Goal: Task Accomplishment & Management: Use online tool/utility

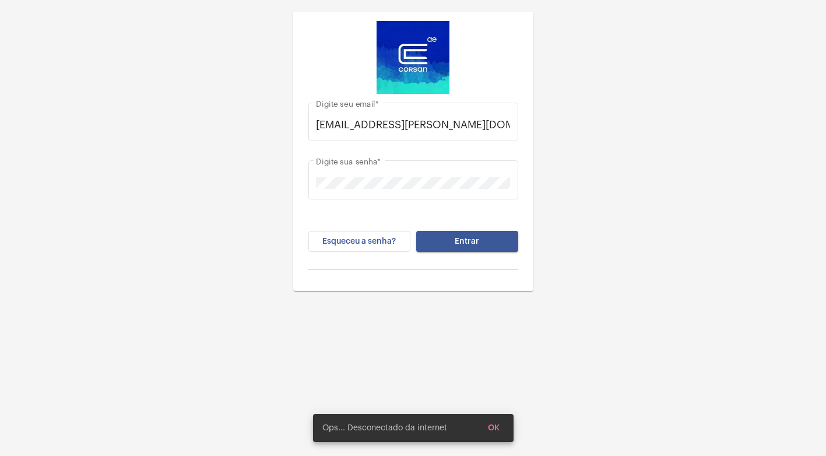
click at [477, 239] on span "Entrar" at bounding box center [467, 241] width 24 height 8
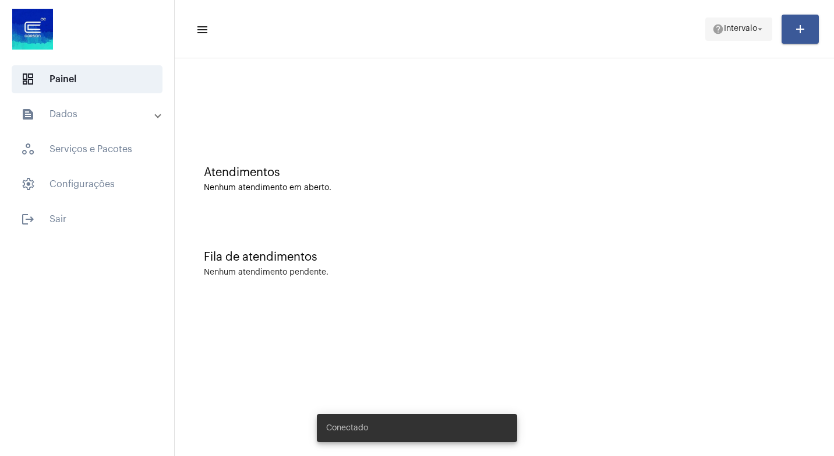
click at [739, 31] on span "Intervalo" at bounding box center [740, 29] width 33 height 8
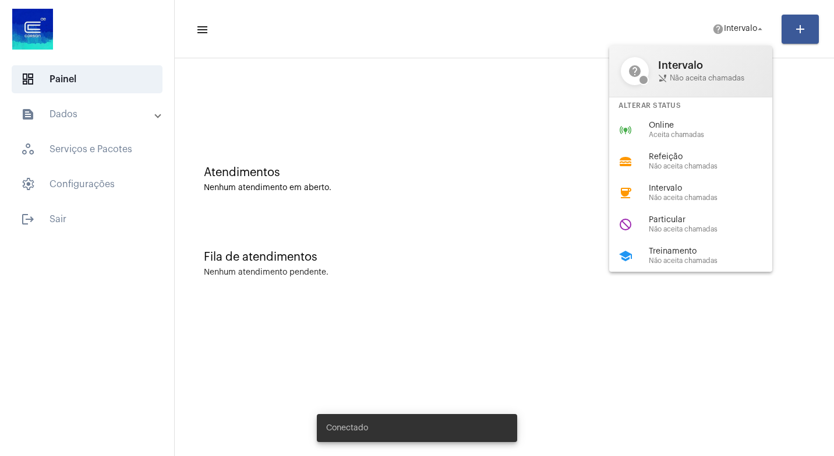
click at [684, 114] on div "help Intervalo phone_disabled Não aceita chamadas Alterar Status online_predict…" at bounding box center [691, 158] width 163 height 226
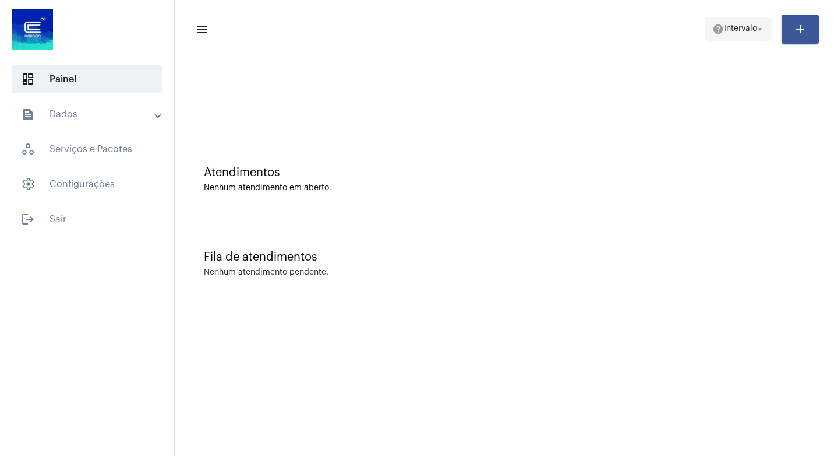
click at [716, 26] on mat-icon "help" at bounding box center [719, 29] width 12 height 12
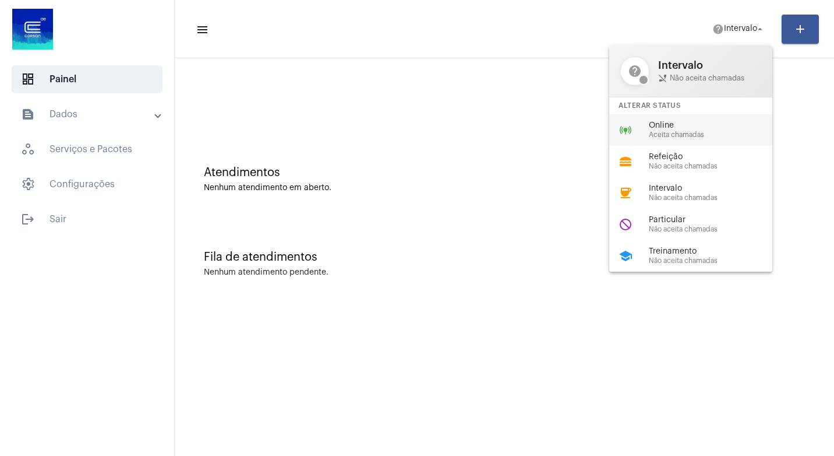
click at [674, 127] on span "Online" at bounding box center [715, 125] width 133 height 9
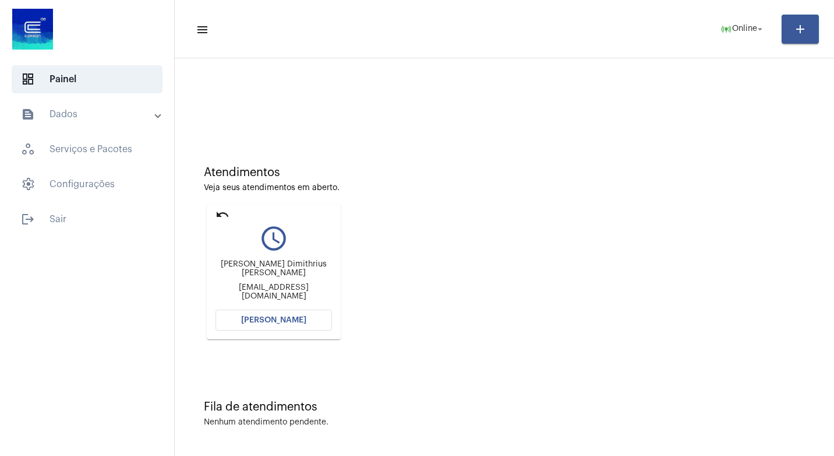
click at [290, 313] on button "[PERSON_NAME]" at bounding box center [274, 319] width 117 height 21
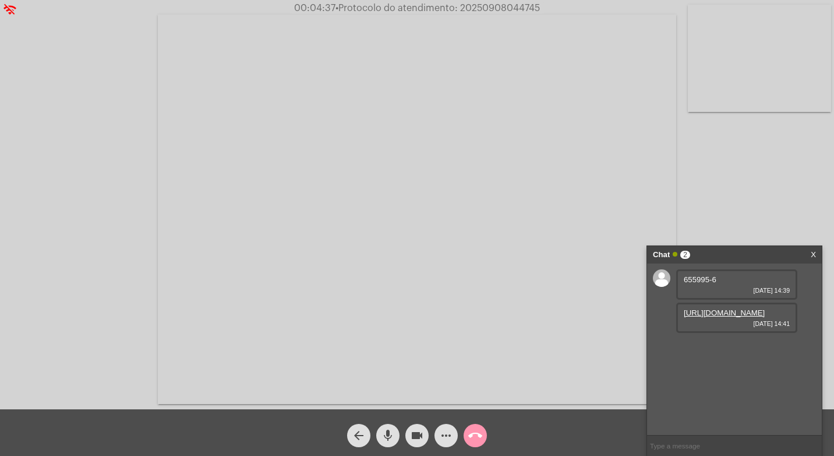
click at [716, 317] on link "https://neft-transfer-bucket.s3.amazonaws.com/temp-37f0e32b-6ac5-f6a9-3a0b-a5df…" at bounding box center [724, 312] width 81 height 9
click at [718, 317] on link "https://neft-transfer-bucket.s3.amazonaws.com/temp-37f0e32b-6ac5-f6a9-3a0b-a5df…" at bounding box center [724, 312] width 81 height 9
click at [419, 436] on mat-icon "videocam" at bounding box center [417, 435] width 14 height 14
click at [390, 434] on mat-icon "mic" at bounding box center [388, 435] width 14 height 14
click at [499, 7] on span "• Protocolo do atendimento: 20250908044745" at bounding box center [436, 7] width 205 height 9
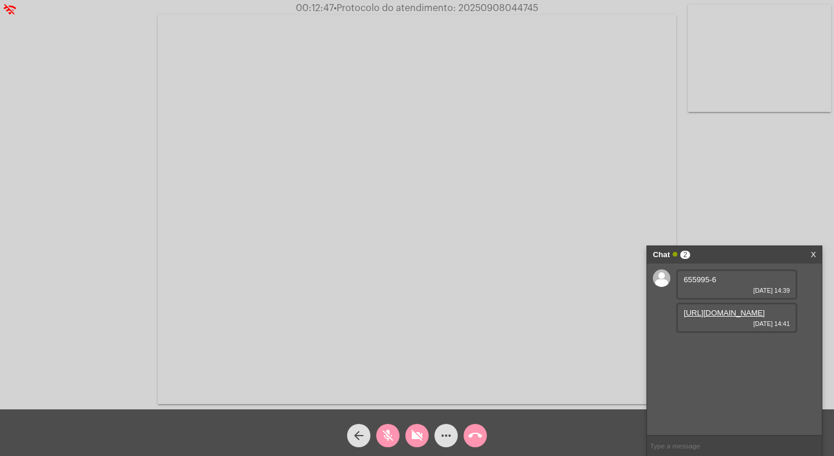
click at [499, 7] on span "• Protocolo do atendimento: 20250908044745" at bounding box center [436, 7] width 205 height 9
copy span "20250908044745"
click at [438, 436] on button "more_horiz" at bounding box center [446, 435] width 23 height 23
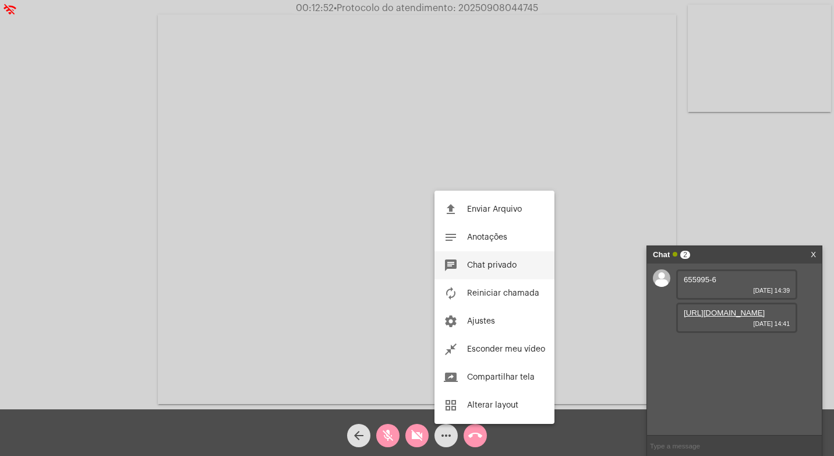
click at [487, 265] on span "Chat privado" at bounding box center [492, 265] width 50 height 8
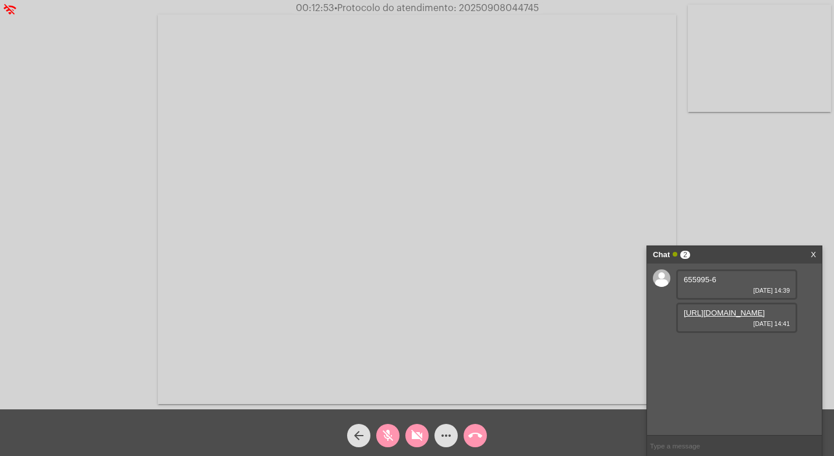
click at [654, 437] on input "text" at bounding box center [734, 445] width 175 height 20
paste input "20250908044745"
type input "20250908044745"
click at [686, 317] on link "https://neft-transfer-bucket.s3.amazonaws.com/temp-37f0e32b-6ac5-f6a9-3a0b-a5df…" at bounding box center [724, 312] width 81 height 9
click at [408, 107] on video at bounding box center [417, 209] width 519 height 389
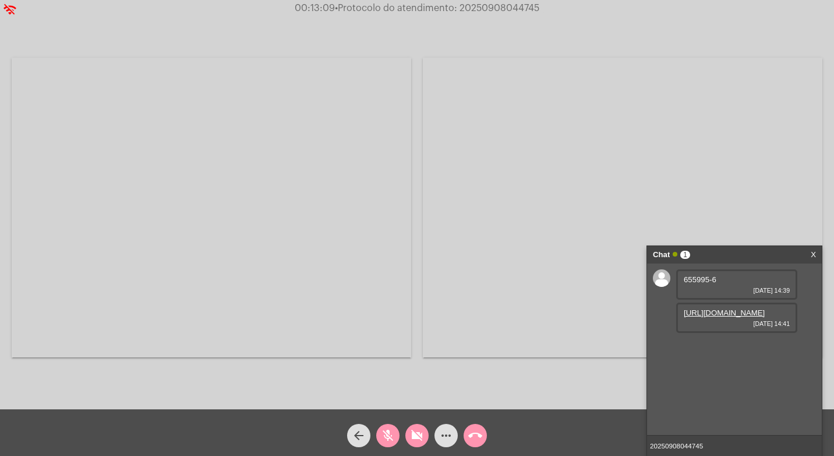
click at [330, 181] on video at bounding box center [212, 208] width 400 height 300
click at [413, 430] on mat-icon "videocam_off" at bounding box center [417, 435] width 14 height 14
click at [413, 430] on mat-icon "videocam" at bounding box center [417, 435] width 14 height 14
click at [397, 436] on button "mic_off" at bounding box center [387, 435] width 23 height 23
click at [415, 430] on mat-icon "videocam_off" at bounding box center [417, 435] width 14 height 14
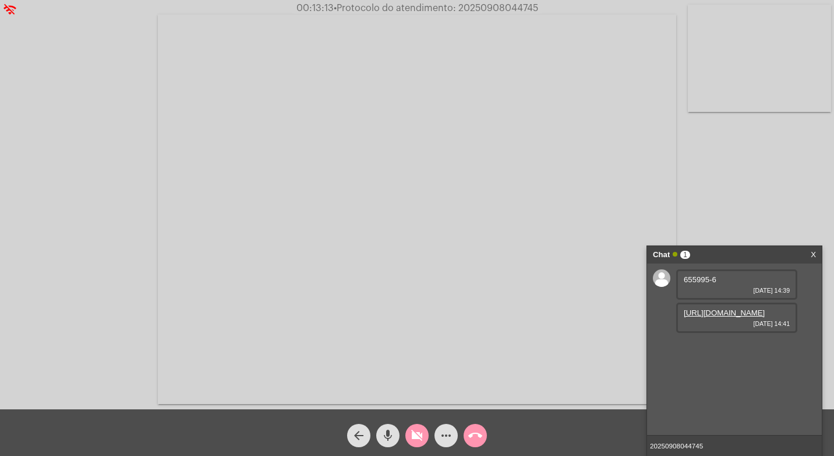
click at [415, 430] on mat-icon "videocam_off" at bounding box center [417, 435] width 14 height 14
click at [700, 277] on span "655995-6" at bounding box center [700, 279] width 33 height 9
copy span "655995"
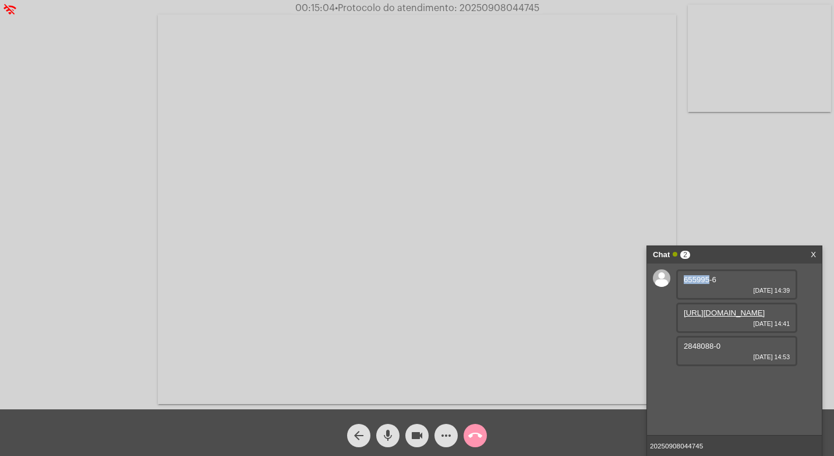
click at [476, 100] on video at bounding box center [417, 209] width 519 height 389
click at [129, 154] on video at bounding box center [212, 208] width 400 height 300
click at [129, 154] on div "Acessando Câmera e Microfone..." at bounding box center [417, 206] width 832 height 409
click at [812, 389] on div "655995-6 08/09/2025 14:39 https://neft-transfer-bucket.s3.amazonaws.com/temp-37…" at bounding box center [734, 348] width 175 height 171
click at [706, 350] on span "2848088-0" at bounding box center [702, 345] width 37 height 9
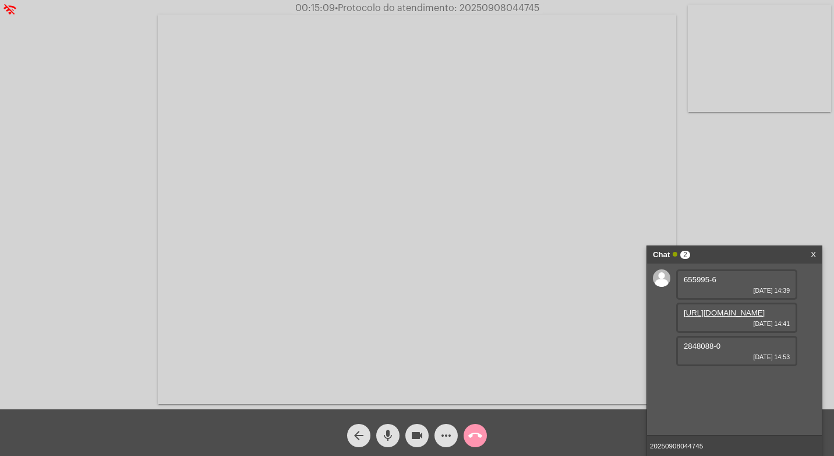
click at [706, 350] on span "2848088-0" at bounding box center [702, 345] width 37 height 9
copy span "2848088"
click at [411, 429] on mat-icon "videocam" at bounding box center [417, 435] width 14 height 14
click at [415, 436] on mat-icon "videocam_off" at bounding box center [417, 435] width 14 height 14
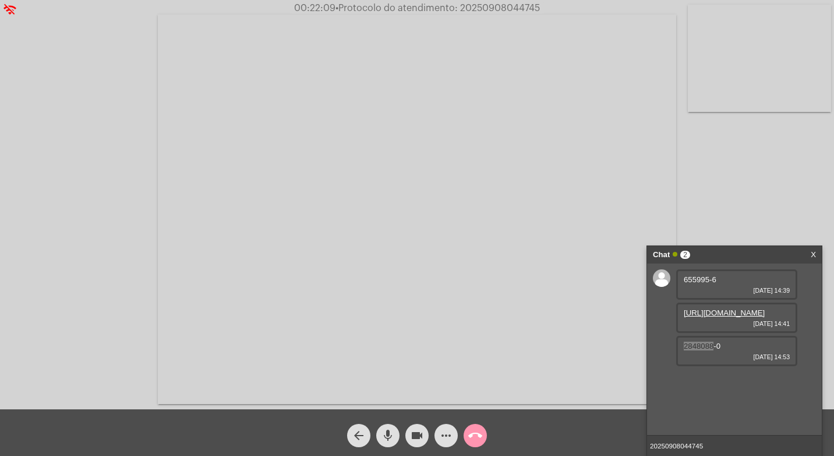
click at [404, 315] on video at bounding box center [417, 209] width 519 height 389
click at [387, 310] on video at bounding box center [212, 208] width 400 height 300
drag, startPoint x: 721, startPoint y: 405, endPoint x: 599, endPoint y: 398, distance: 122.6
click at [547, 384] on video at bounding box center [417, 209] width 519 height 389
click at [712, 399] on div "29339774000 08/09/2025 15:01" at bounding box center [737, 384] width 121 height 30
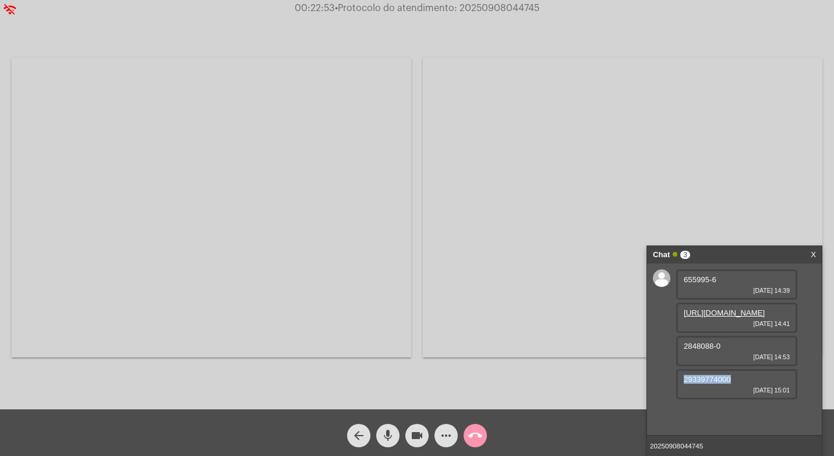
click at [712, 399] on div "29339774000 08/09/2025 15:01" at bounding box center [737, 384] width 121 height 30
copy span "29339774000"
click at [724, 447] on input "20250908044745" at bounding box center [734, 445] width 175 height 20
click at [415, 432] on mat-icon "videocam" at bounding box center [417, 435] width 14 height 14
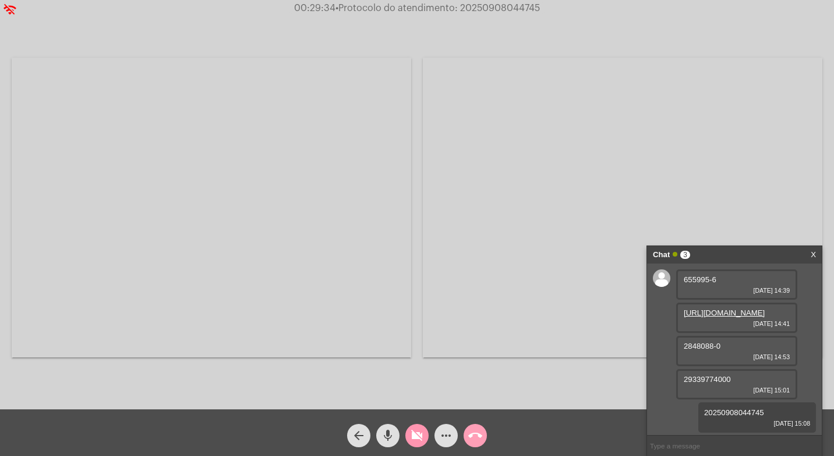
click at [472, 435] on mat-icon "call_end" at bounding box center [476, 435] width 14 height 14
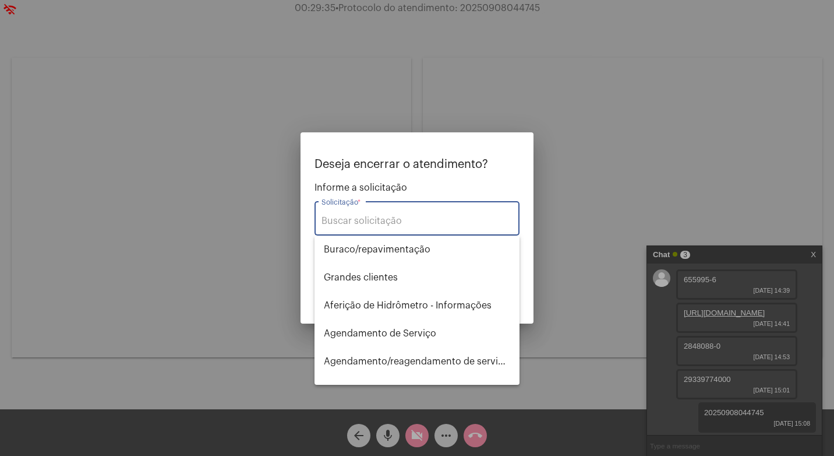
click at [370, 223] on input "Solicitação *" at bounding box center [417, 221] width 191 height 10
type input "r"
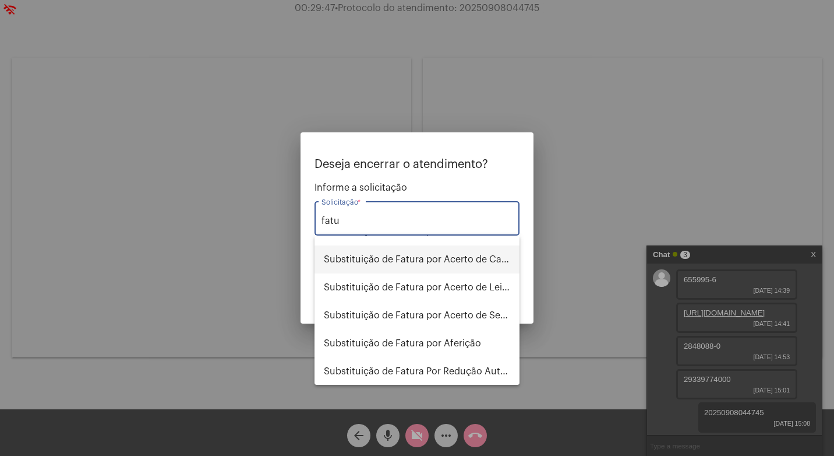
scroll to position [186, 0]
type input "fatu"
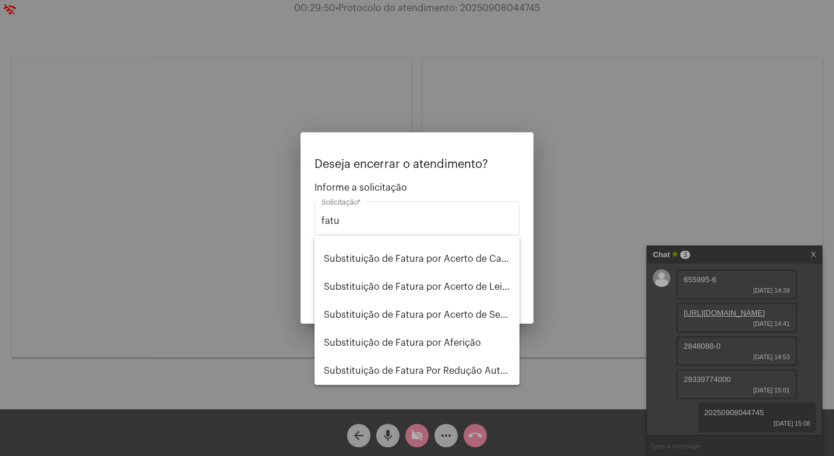
click at [279, 301] on div at bounding box center [417, 228] width 834 height 456
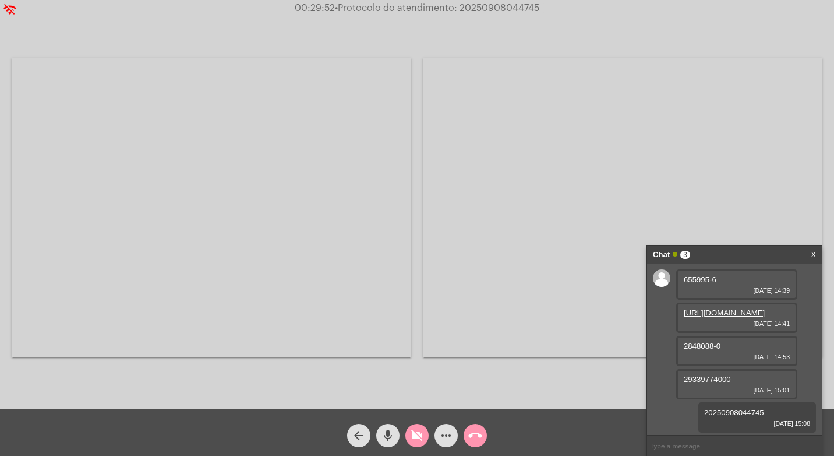
click at [482, 435] on button "call_end" at bounding box center [475, 435] width 23 height 23
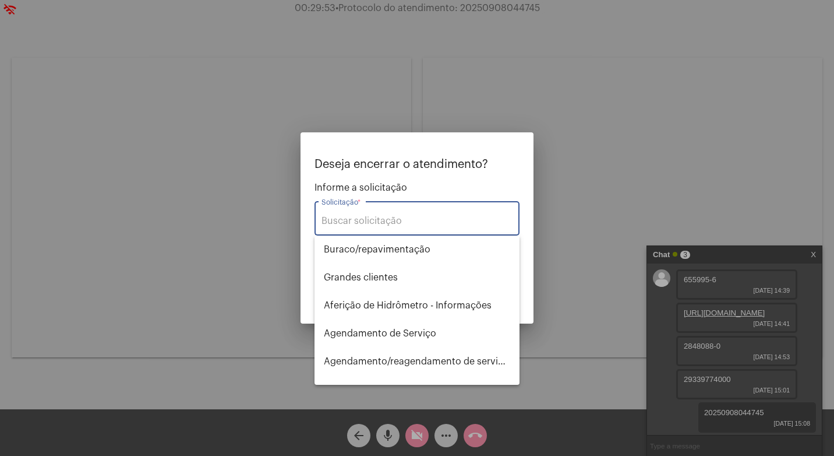
click at [411, 205] on div "Solicitação *" at bounding box center [417, 217] width 191 height 37
click at [411, 217] on input "Solicitação *" at bounding box center [417, 221] width 191 height 10
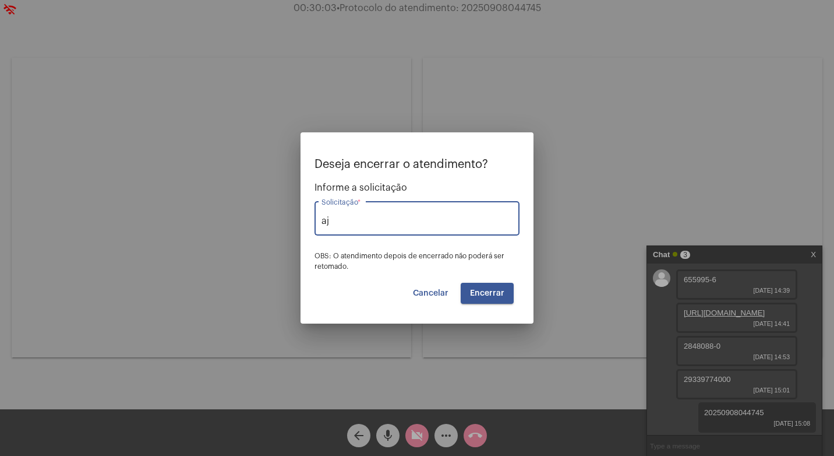
type input "a"
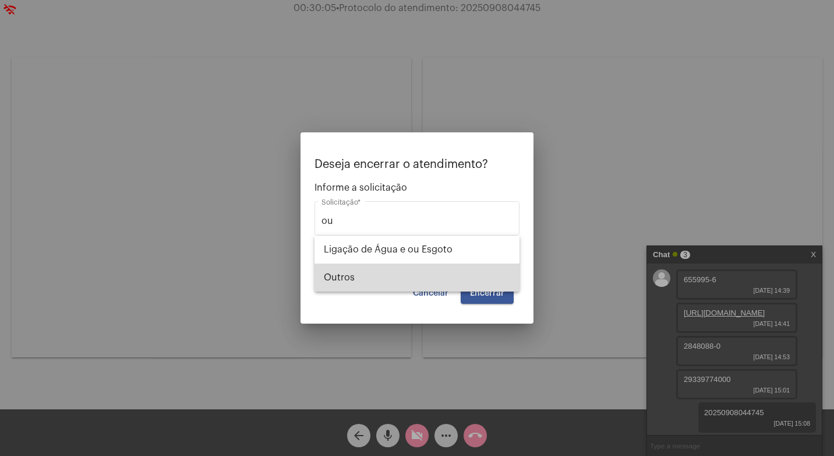
click at [440, 273] on span "Outros" at bounding box center [417, 277] width 186 height 28
type input "Outros"
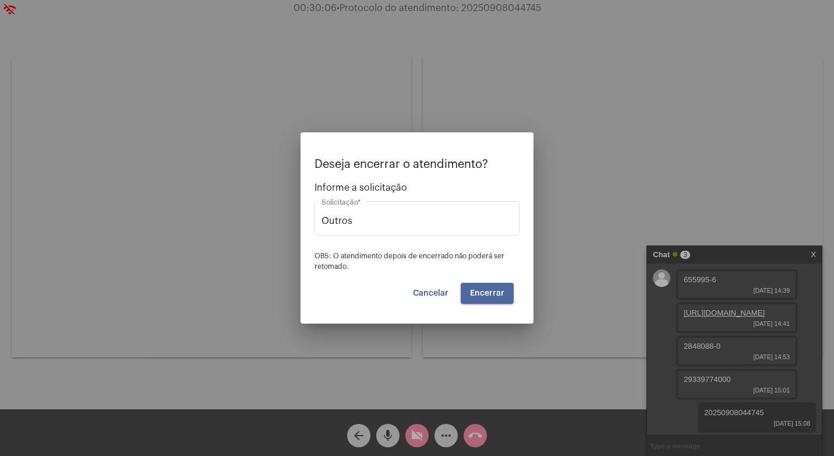
click at [488, 288] on button "Encerrar" at bounding box center [487, 293] width 53 height 21
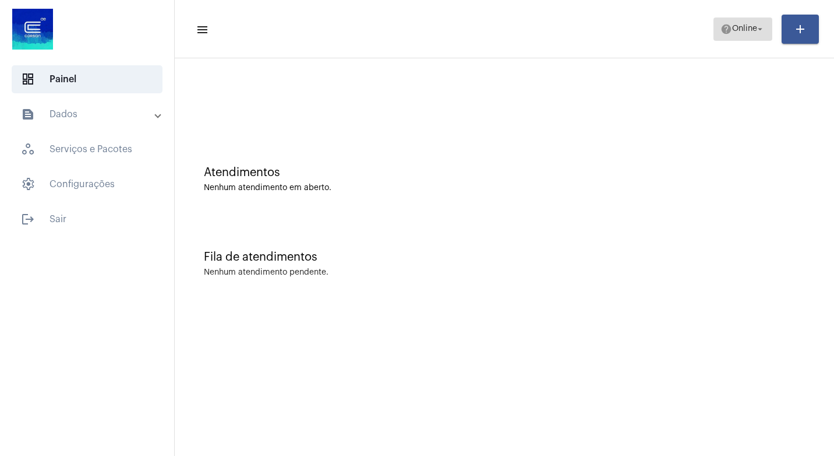
click at [750, 22] on span "help Online arrow_drop_down" at bounding box center [743, 28] width 45 height 21
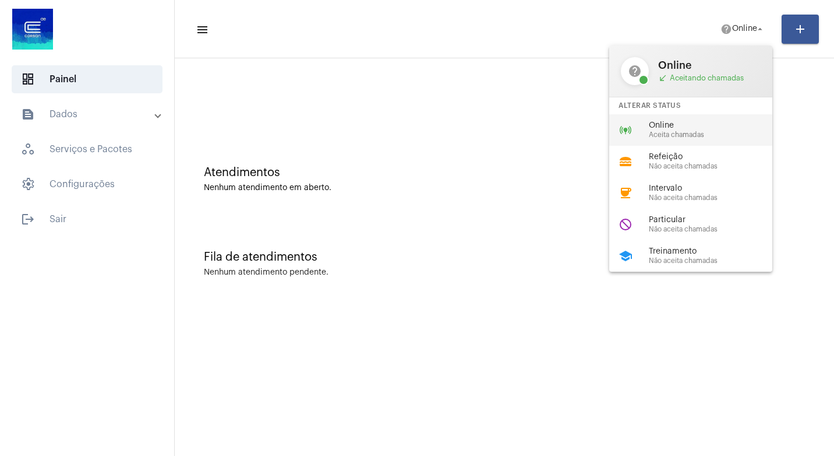
click at [710, 134] on span "Aceita chamadas" at bounding box center [715, 135] width 133 height 8
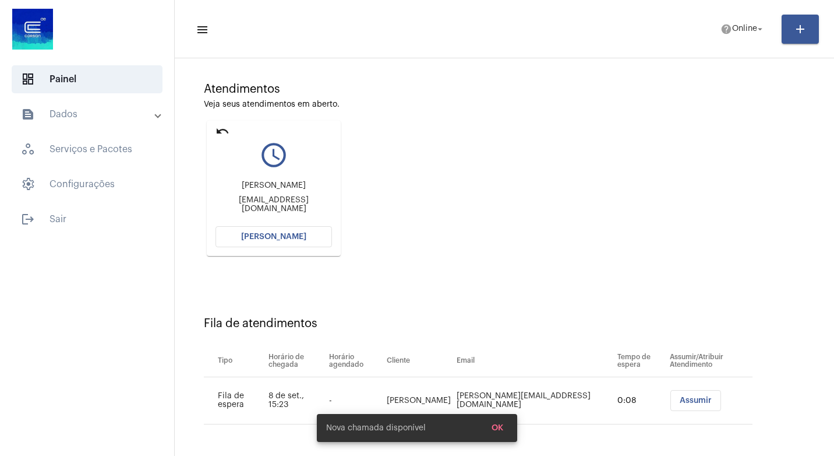
scroll to position [83, 0]
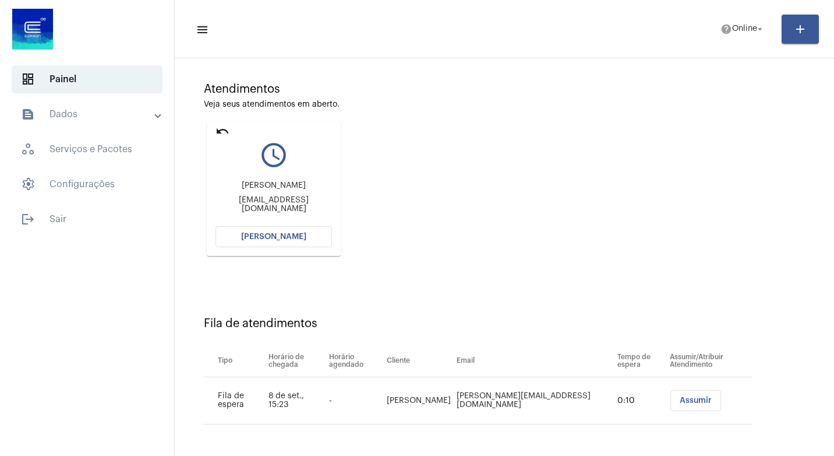
click at [382, 392] on td "-" at bounding box center [355, 400] width 58 height 47
click at [680, 401] on span "Assumir" at bounding box center [696, 400] width 32 height 8
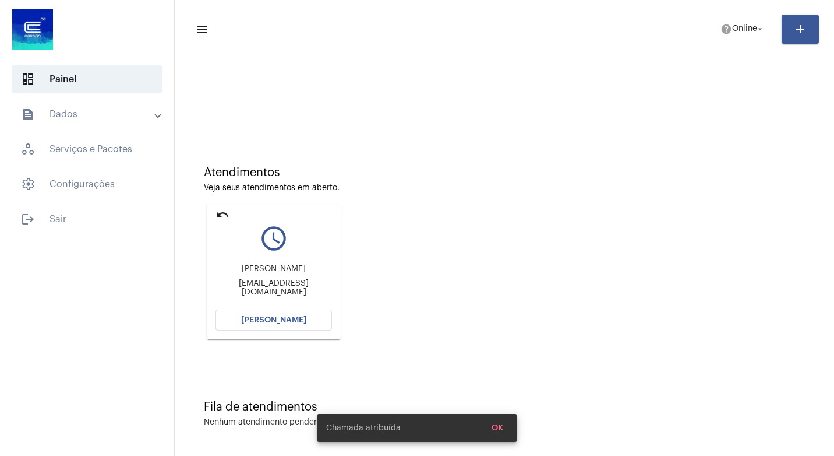
scroll to position [0, 0]
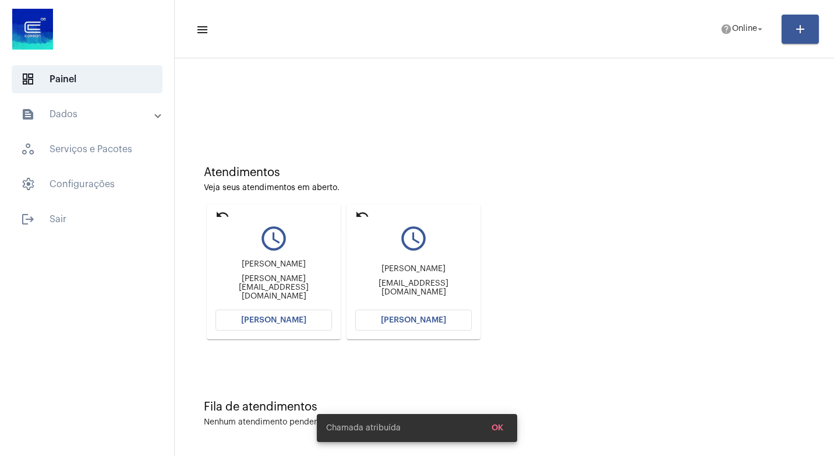
click at [360, 207] on mat-icon "undo" at bounding box center [362, 214] width 14 height 14
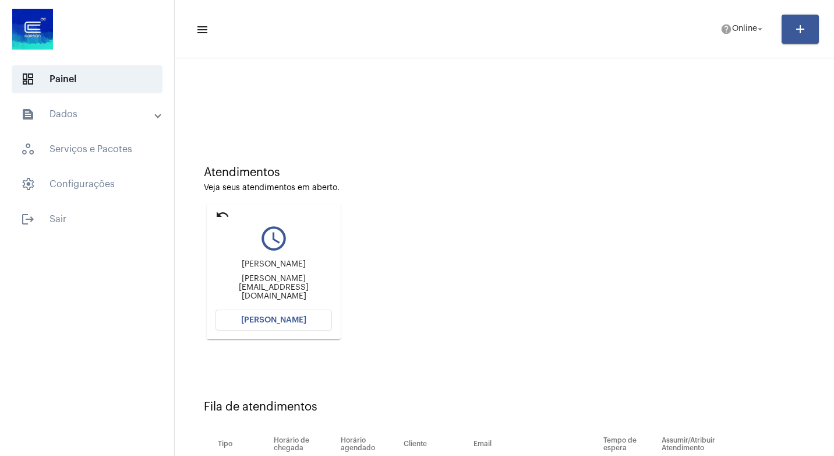
click at [280, 320] on span "[PERSON_NAME]" at bounding box center [273, 320] width 65 height 8
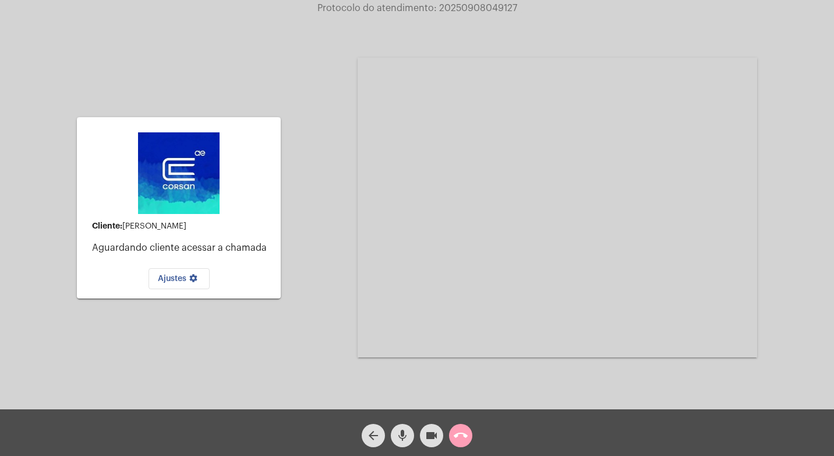
click at [461, 442] on mat-icon "call_end" at bounding box center [461, 435] width 14 height 14
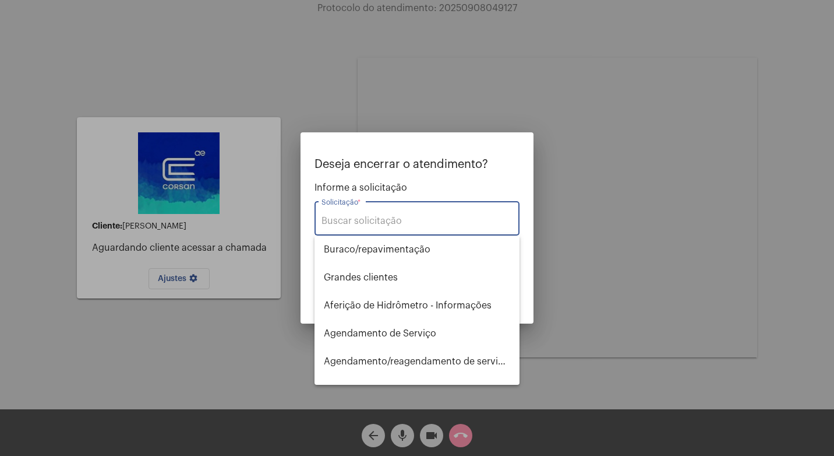
click at [418, 217] on input "Solicitação *" at bounding box center [417, 221] width 191 height 10
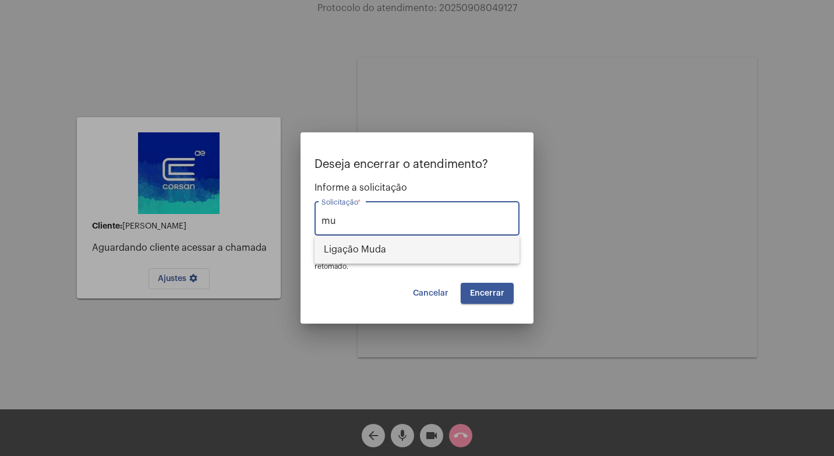
drag, startPoint x: 399, startPoint y: 237, endPoint x: 416, endPoint y: 242, distance: 17.9
click at [400, 237] on span "Ligação Muda" at bounding box center [417, 249] width 186 height 28
type input "Ligação Muda"
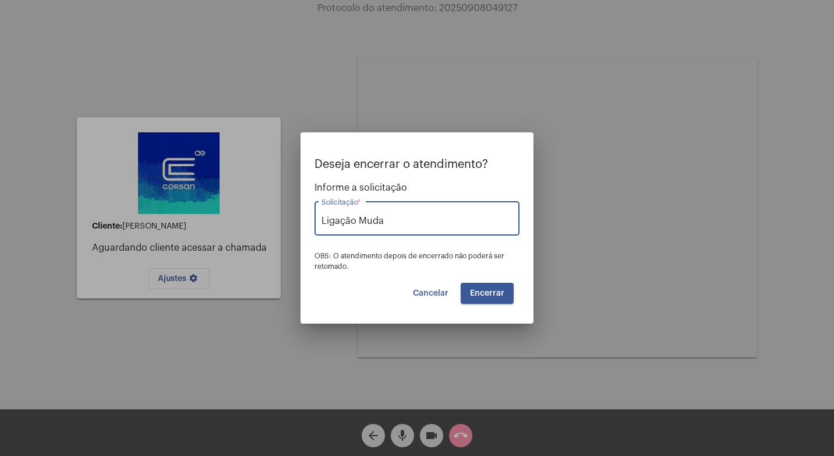
click at [497, 301] on button "Encerrar" at bounding box center [487, 293] width 53 height 21
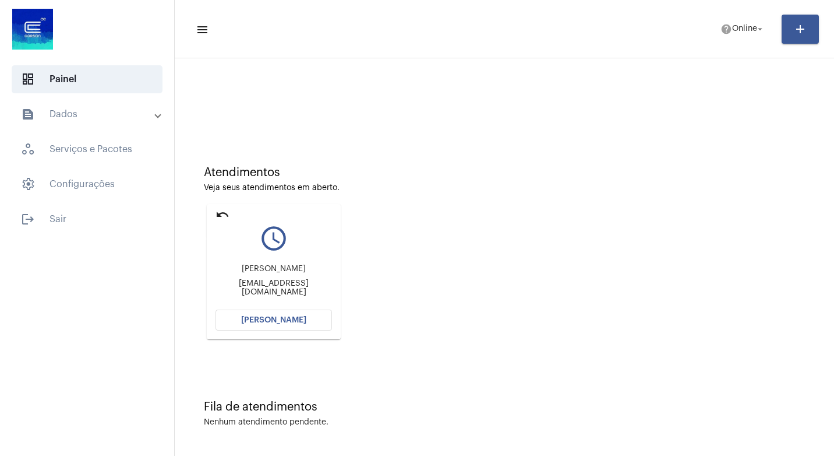
click at [220, 210] on mat-icon "undo" at bounding box center [223, 214] width 14 height 14
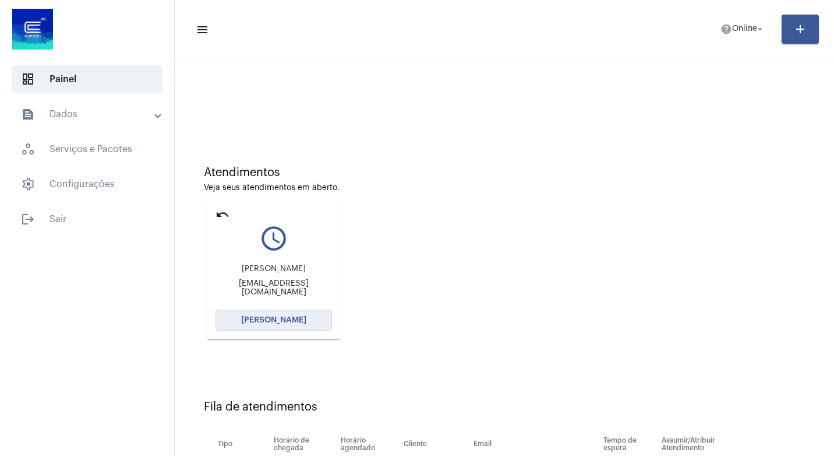
click at [277, 314] on button "[PERSON_NAME]" at bounding box center [274, 319] width 117 height 21
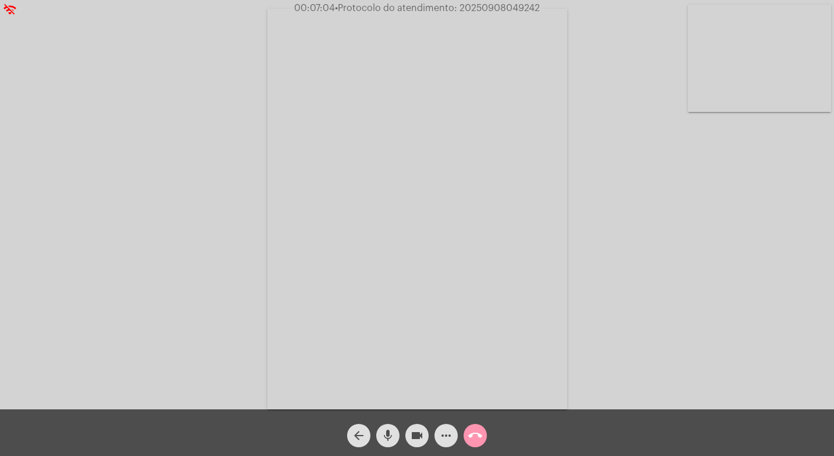
click at [414, 428] on mat-icon "videocam" at bounding box center [417, 435] width 14 height 14
click at [420, 441] on mat-icon "videocam_off" at bounding box center [417, 435] width 14 height 14
click at [415, 432] on mat-icon "videocam" at bounding box center [417, 435] width 14 height 14
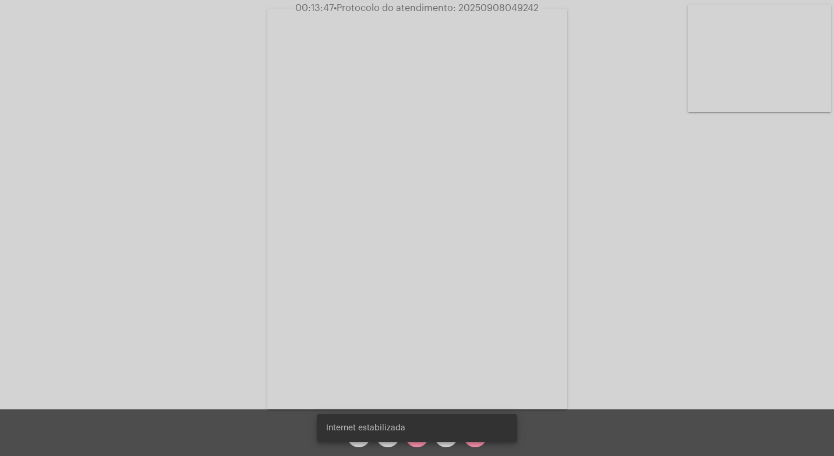
click at [422, 442] on div "Internet estabilizada" at bounding box center [417, 428] width 228 height 56
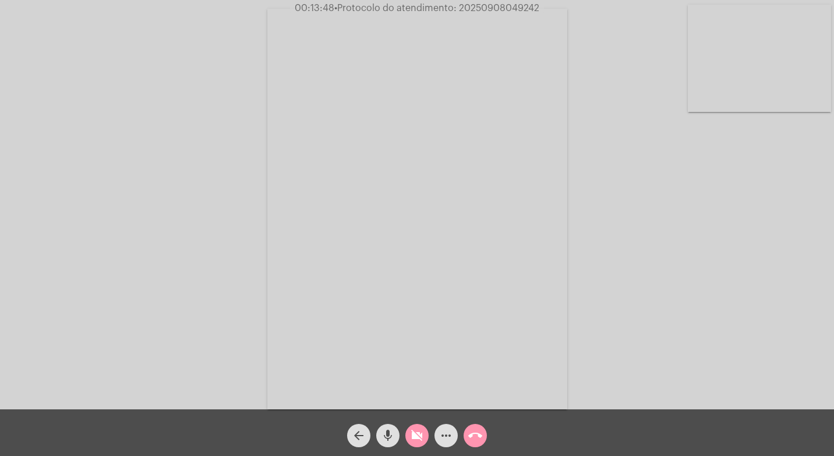
click at [422, 442] on mat-icon "videocam_off" at bounding box center [417, 435] width 14 height 14
click at [416, 429] on mat-icon "videocam" at bounding box center [417, 435] width 14 height 14
click at [374, 431] on div "mic" at bounding box center [388, 432] width 29 height 29
click at [378, 439] on button "mic_off" at bounding box center [387, 435] width 23 height 23
click at [419, 441] on mat-icon "videocam_off" at bounding box center [417, 435] width 14 height 14
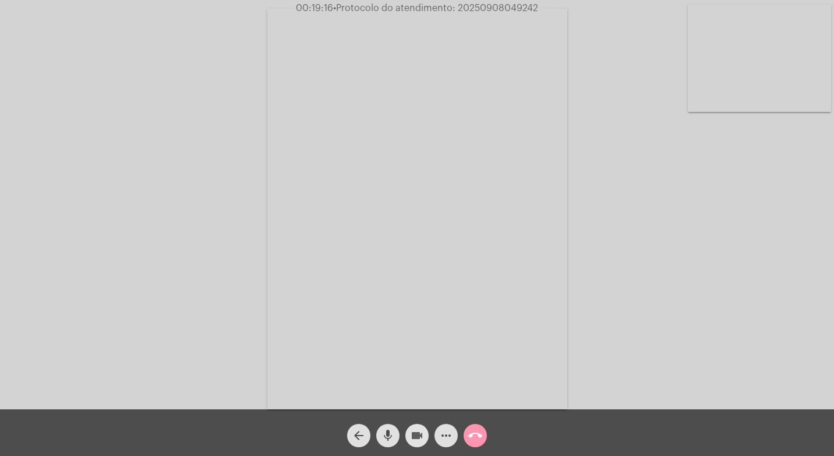
click at [418, 426] on span "videocam" at bounding box center [417, 435] width 14 height 23
click at [385, 438] on mat-icon "mic" at bounding box center [388, 435] width 14 height 14
click at [381, 436] on button "mic_off" at bounding box center [387, 435] width 23 height 23
click at [416, 441] on mat-icon "videocam_off" at bounding box center [417, 435] width 14 height 14
drag, startPoint x: 427, startPoint y: 435, endPoint x: 396, endPoint y: 437, distance: 30.4
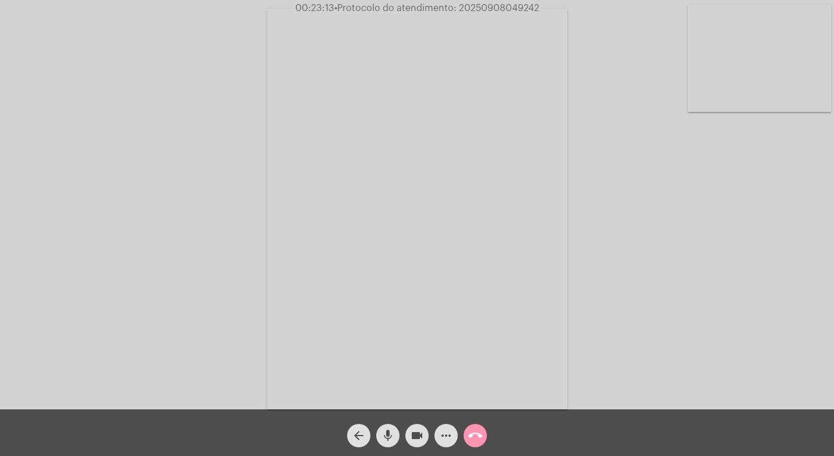
click at [416, 436] on button "videocam" at bounding box center [417, 435] width 23 height 23
click at [393, 436] on mat-icon "mic" at bounding box center [388, 435] width 14 height 14
drag, startPoint x: 393, startPoint y: 436, endPoint x: 386, endPoint y: 435, distance: 7.7
click at [393, 436] on mat-icon "mic_off" at bounding box center [388, 435] width 14 height 14
click at [415, 442] on mat-icon "videocam_off" at bounding box center [417, 435] width 14 height 14
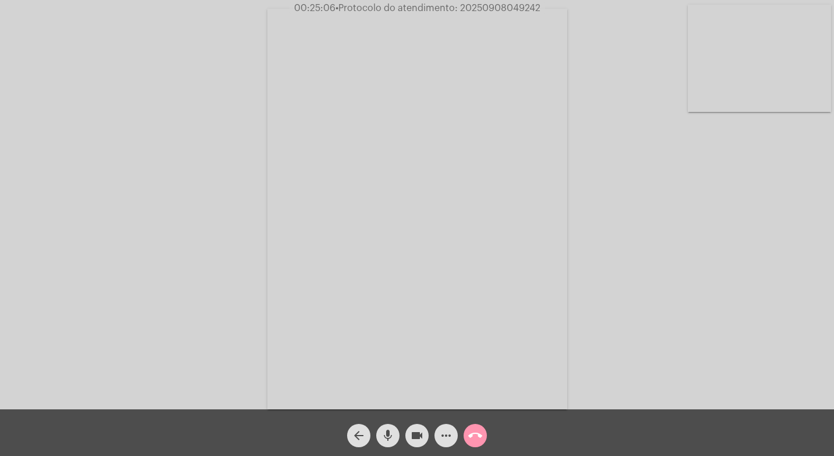
click at [489, 9] on span "• Protocolo do atendimento: 20250908049242" at bounding box center [438, 7] width 205 height 9
copy app-call "00:25:07 • Protocolo do atendimento: 20250908049242"
click at [442, 434] on mat-icon "more_horiz" at bounding box center [446, 435] width 14 height 14
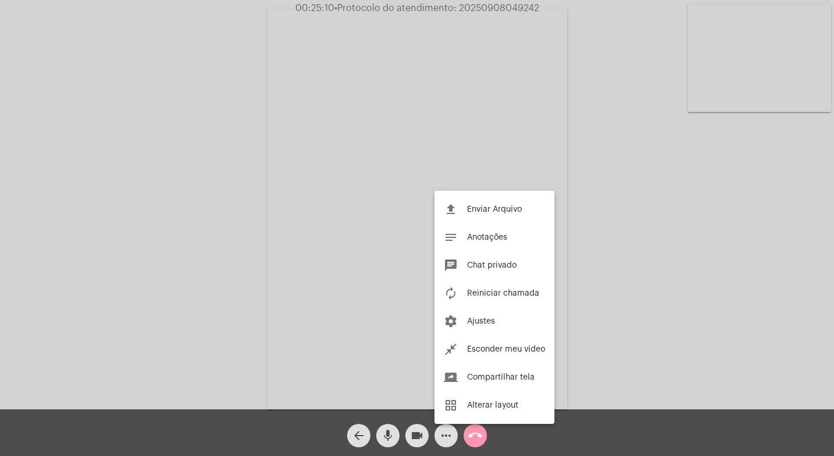
drag, startPoint x: 358, startPoint y: 112, endPoint x: 349, endPoint y: 110, distance: 9.0
click at [349, 110] on div at bounding box center [417, 228] width 834 height 456
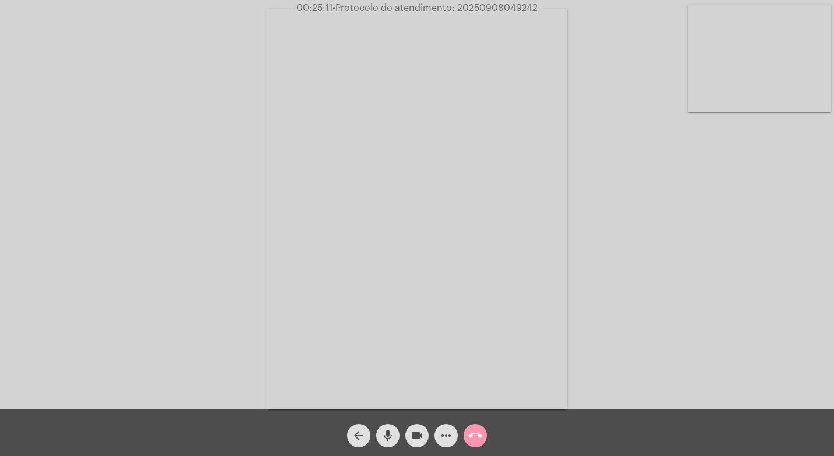
click at [459, 9] on span "• Protocolo do atendimento: 20250908049242" at bounding box center [435, 7] width 205 height 9
copy span "20250908049242"
click at [446, 424] on span "more_horiz" at bounding box center [446, 435] width 14 height 23
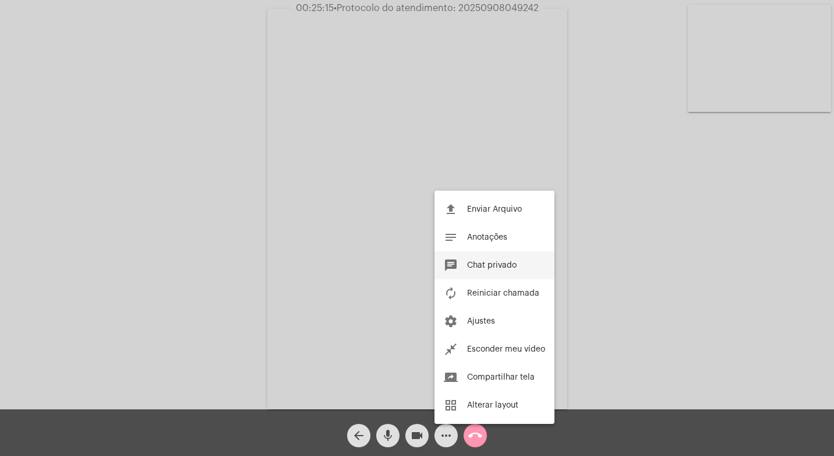
click at [517, 263] on button "chat Chat privado" at bounding box center [495, 265] width 120 height 28
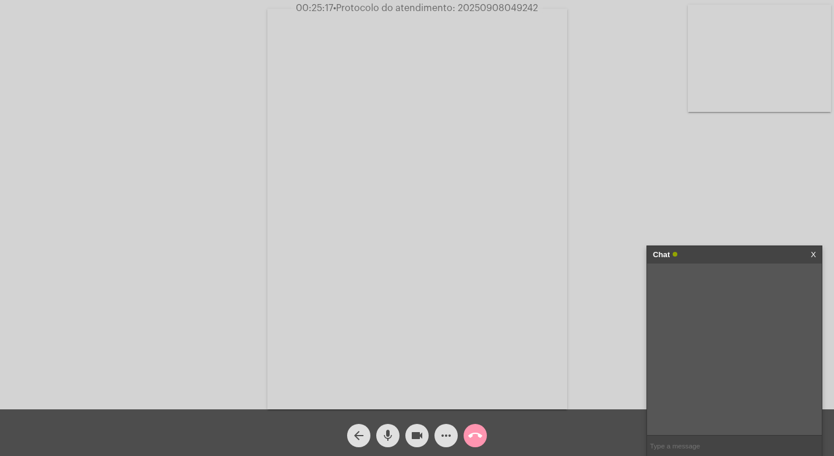
click at [702, 450] on input "text" at bounding box center [734, 445] width 175 height 20
paste input "20250908049242"
type input "20250908049242"
click at [657, 208] on div "Acessando Câmera e Microfone..." at bounding box center [417, 207] width 832 height 409
click at [813, 251] on link "X" at bounding box center [813, 254] width 5 height 17
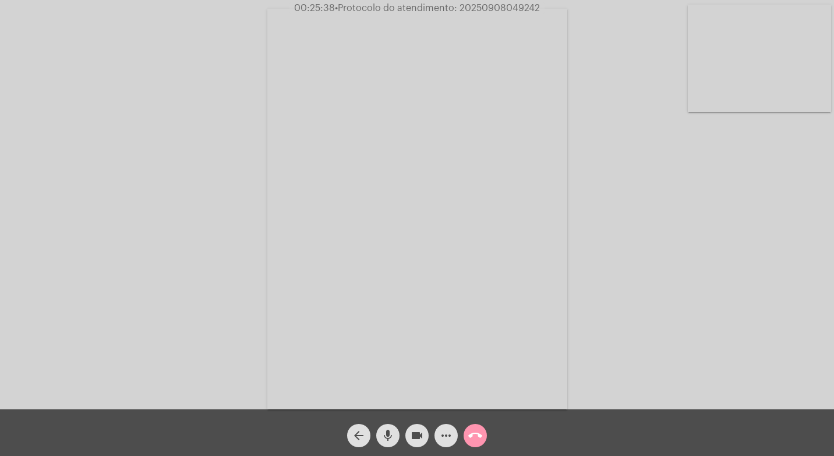
click at [421, 433] on mat-icon "videocam" at bounding box center [417, 435] width 14 height 14
click at [383, 425] on span "mic" at bounding box center [388, 435] width 14 height 23
click at [445, 440] on mat-icon "more_horiz" at bounding box center [446, 435] width 14 height 14
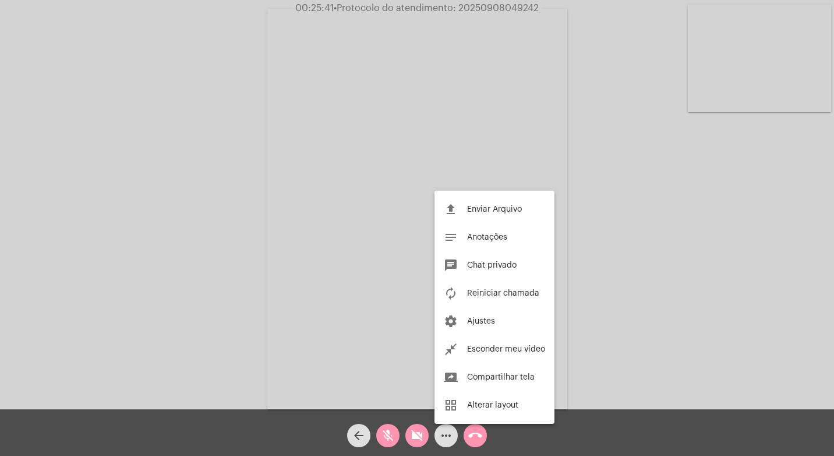
click at [392, 340] on div at bounding box center [417, 228] width 834 height 456
drag, startPoint x: 392, startPoint y: 340, endPoint x: 470, endPoint y: 407, distance: 103.3
click at [392, 340] on video at bounding box center [417, 209] width 300 height 400
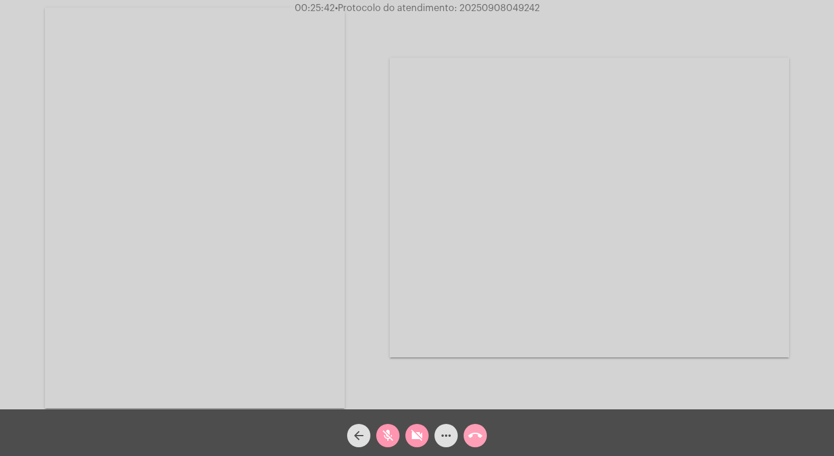
click at [481, 426] on span "call_end" at bounding box center [476, 435] width 14 height 23
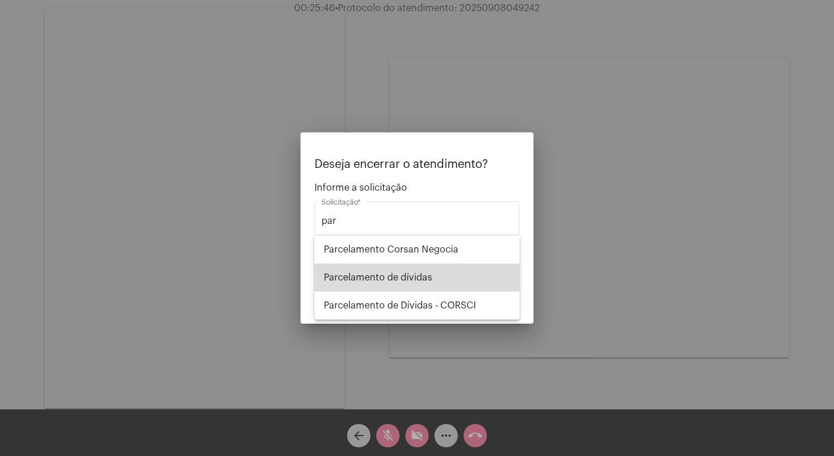
click at [433, 269] on span "Parcelamento de dívidas" at bounding box center [417, 277] width 186 height 28
type input "Parcelamento de dívidas"
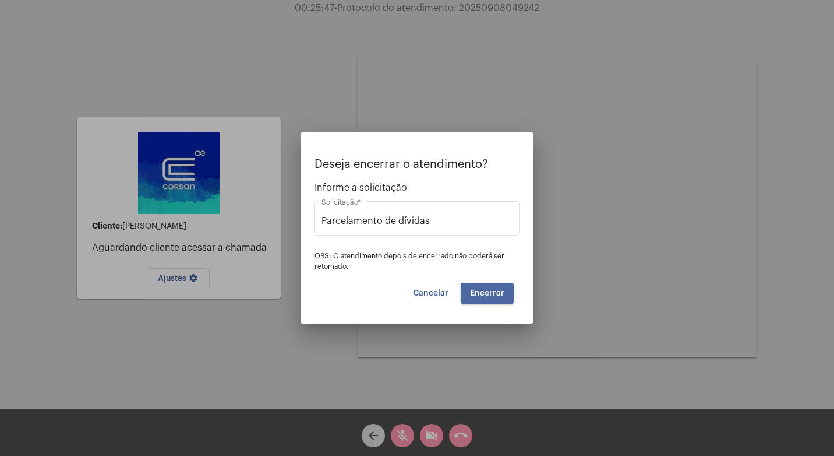
click at [477, 294] on span "Encerrar" at bounding box center [487, 293] width 34 height 8
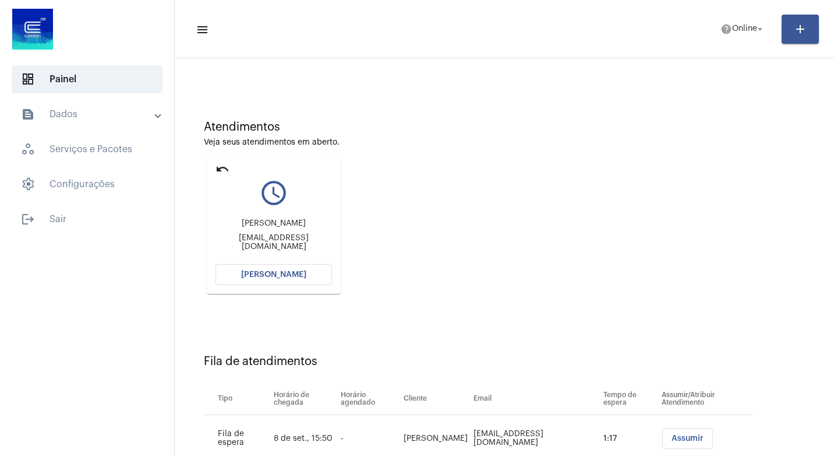
scroll to position [25, 0]
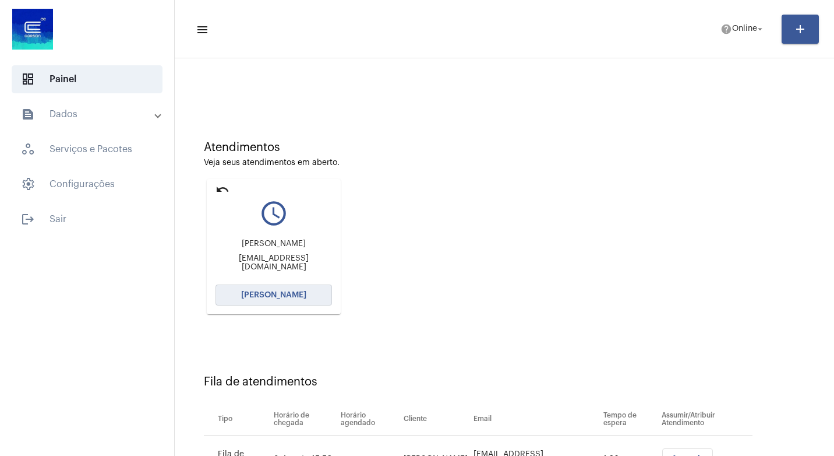
click at [282, 295] on span "[PERSON_NAME]" at bounding box center [273, 295] width 65 height 8
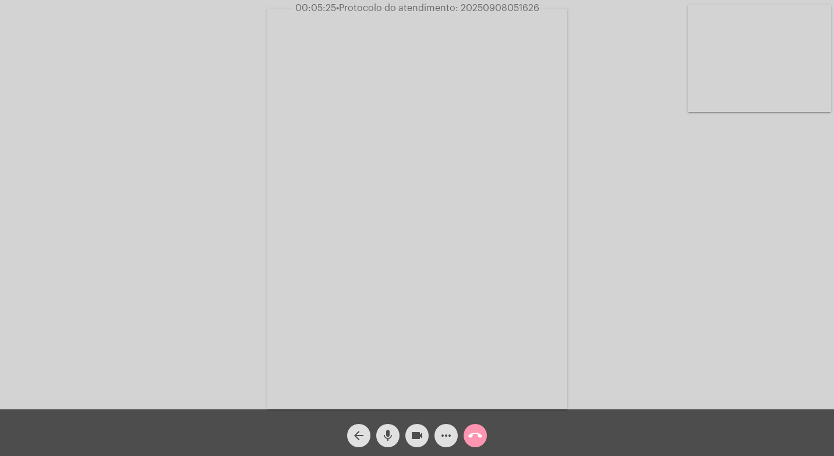
click at [447, 442] on mat-icon "more_horiz" at bounding box center [446, 435] width 14 height 14
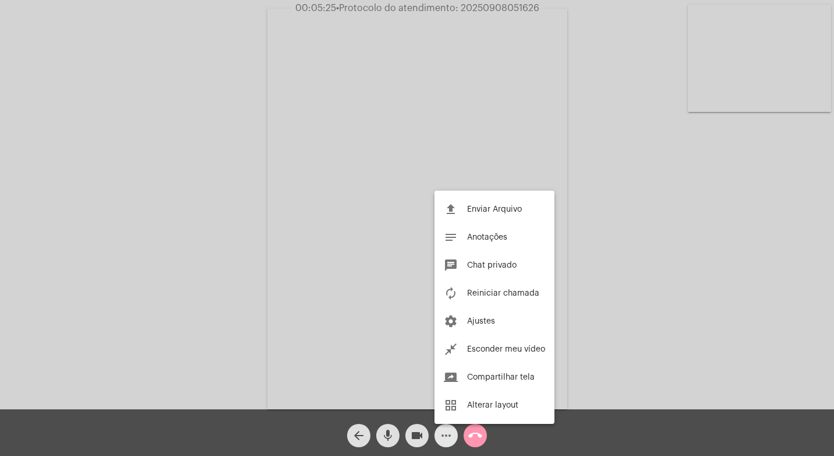
click at [447, 442] on body "00:05:25 • Protocolo do atendimento: 20250908051626 Acessando Câmera e Microfon…" at bounding box center [417, 228] width 834 height 456
click at [447, 438] on div at bounding box center [417, 228] width 834 height 456
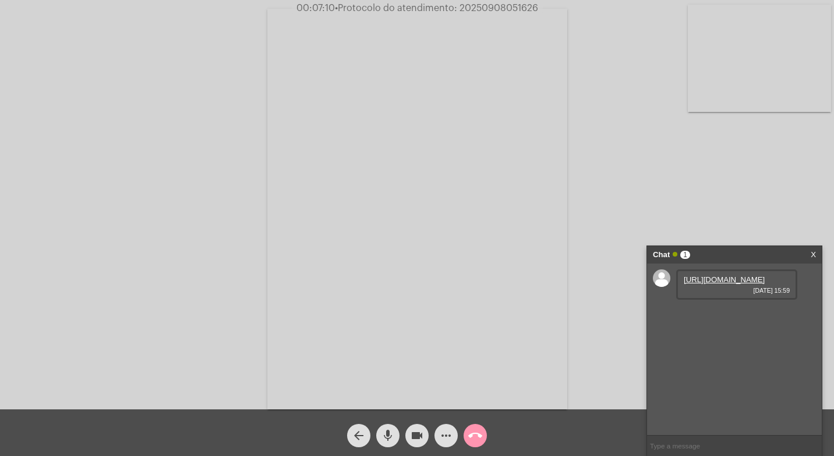
click at [715, 284] on link "[URL][DOMAIN_NAME]" at bounding box center [724, 279] width 81 height 9
click at [765, 317] on link "[URL][DOMAIN_NAME]" at bounding box center [724, 312] width 81 height 9
click at [722, 284] on link "[URL][DOMAIN_NAME]" at bounding box center [724, 279] width 81 height 9
click at [129, 112] on div "Acessando Câmera e Microfone..." at bounding box center [417, 207] width 832 height 409
click at [703, 284] on link "[URL][DOMAIN_NAME]" at bounding box center [724, 279] width 81 height 9
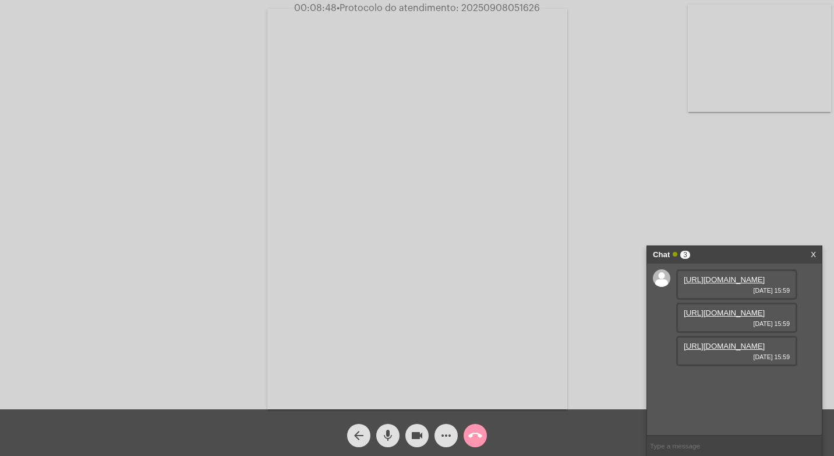
drag, startPoint x: 393, startPoint y: 99, endPoint x: 605, endPoint y: 212, distance: 239.8
click at [393, 99] on video at bounding box center [417, 209] width 300 height 400
click at [707, 366] on div "[URL][DOMAIN_NAME] [DATE] 15:59" at bounding box center [737, 351] width 121 height 30
click at [708, 350] on link "[URL][DOMAIN_NAME]" at bounding box center [724, 345] width 81 height 9
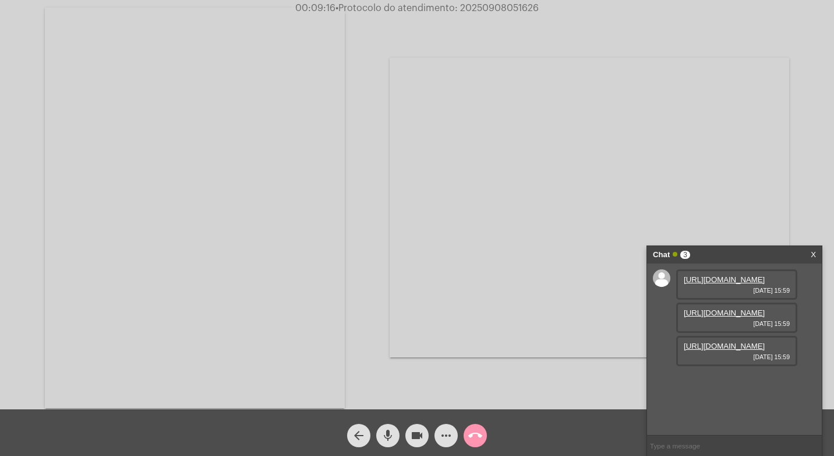
click at [550, 159] on video at bounding box center [590, 208] width 400 height 300
click at [724, 284] on link "[URL][DOMAIN_NAME]" at bounding box center [724, 279] width 81 height 9
click at [528, 214] on video at bounding box center [517, 207] width 519 height 389
click at [740, 350] on link "[URL][DOMAIN_NAME]" at bounding box center [724, 345] width 81 height 9
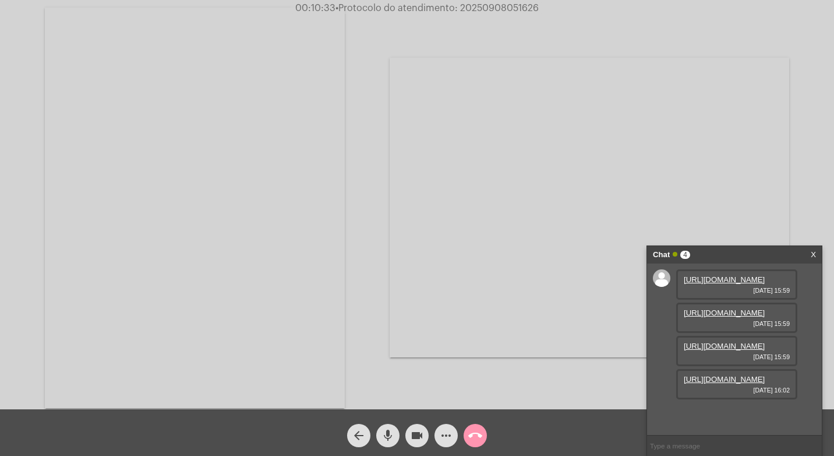
click at [727, 383] on link "[URL][DOMAIN_NAME]" at bounding box center [724, 379] width 81 height 9
click at [667, 414] on div "[URL][DOMAIN_NAME] [DATE] 15:59 [URL][DOMAIN_NAME] [DATE] 15:59 [URL][DOMAIN_NA…" at bounding box center [734, 348] width 175 height 171
click at [709, 408] on link "[URL][DOMAIN_NAME]" at bounding box center [724, 412] width 81 height 9
click at [435, 443] on div "more_horiz" at bounding box center [446, 432] width 29 height 29
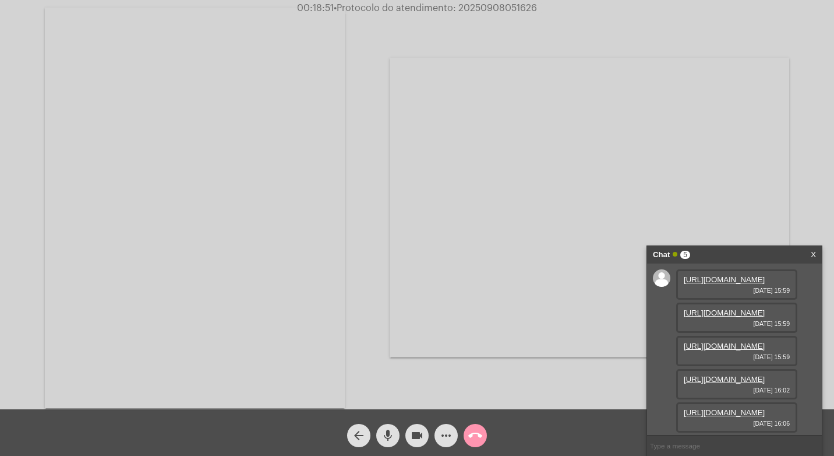
click at [439, 440] on mat-icon "more_horiz" at bounding box center [446, 435] width 14 height 14
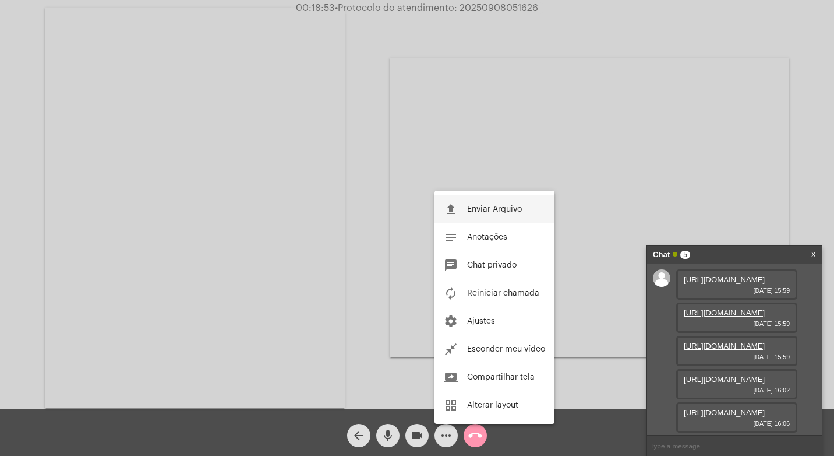
click at [471, 213] on span "Enviar Arquivo" at bounding box center [494, 209] width 55 height 8
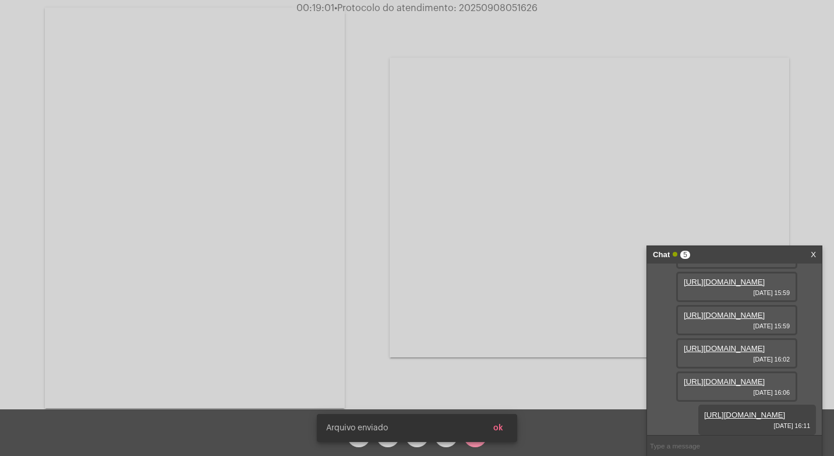
scroll to position [188, 0]
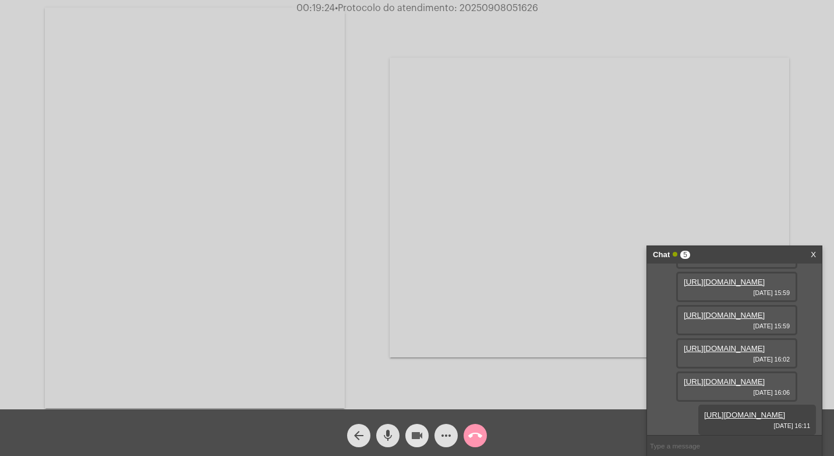
click at [424, 429] on mat-icon "videocam" at bounding box center [417, 435] width 14 height 14
click at [389, 433] on mat-icon "mic" at bounding box center [388, 435] width 14 height 14
click at [474, 4] on span "• Protocolo do atendimento: 20250908051626" at bounding box center [436, 7] width 203 height 9
copy span "20250908051626"
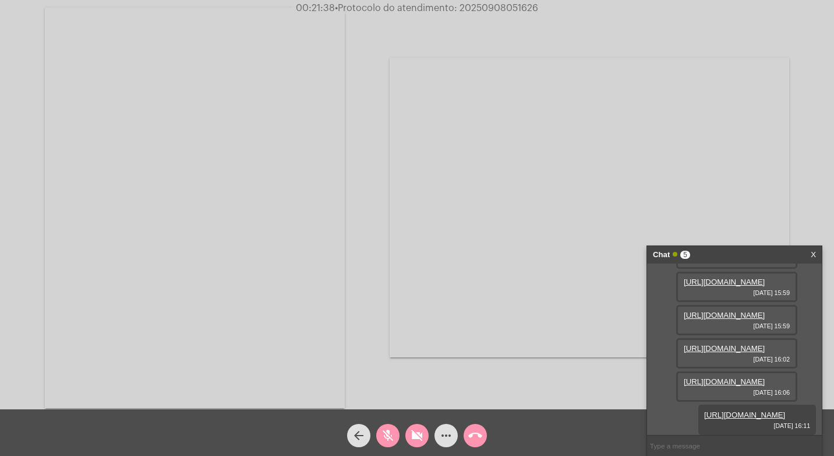
click at [667, 449] on input "text" at bounding box center [734, 445] width 175 height 20
paste input "20250908051626"
type input "20250908051626"
click at [413, 434] on mat-icon "videocam_off" at bounding box center [417, 435] width 14 height 14
click at [396, 434] on div "mic_off" at bounding box center [388, 432] width 29 height 29
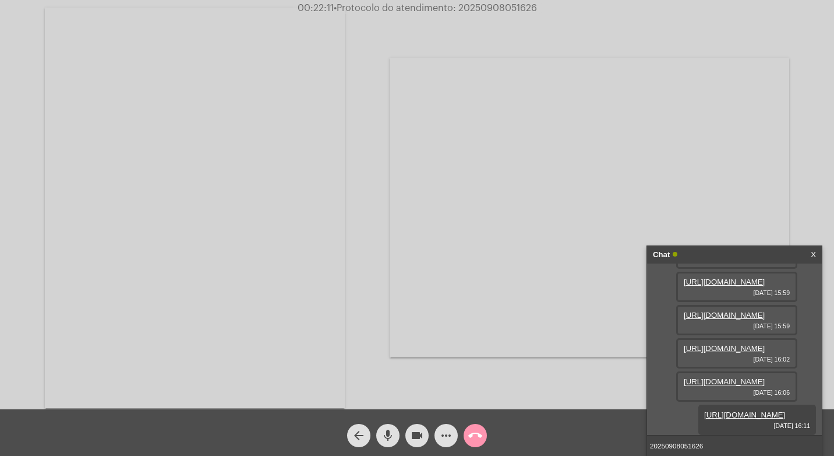
click at [742, 449] on input "20250908051626" at bounding box center [734, 445] width 175 height 20
click at [410, 435] on button "videocam" at bounding box center [417, 435] width 23 height 23
click at [387, 432] on mat-icon "mic" at bounding box center [388, 435] width 14 height 14
click at [441, 438] on mat-icon "more_horiz" at bounding box center [446, 435] width 14 height 14
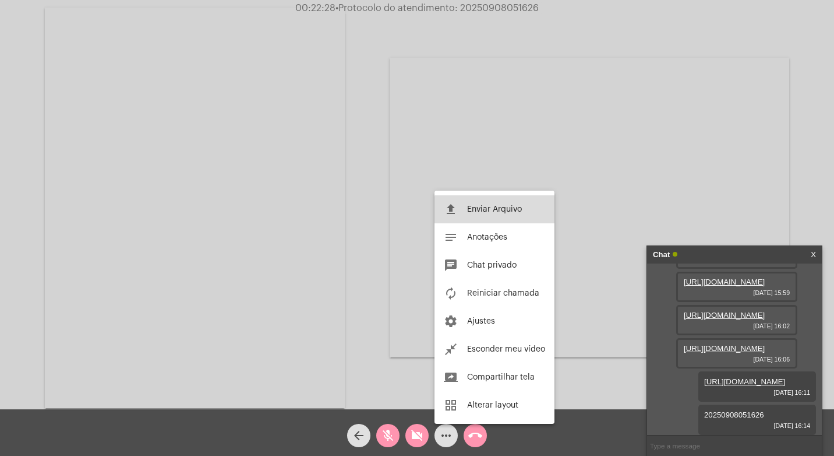
click at [511, 213] on span "Enviar Arquivo" at bounding box center [494, 209] width 55 height 8
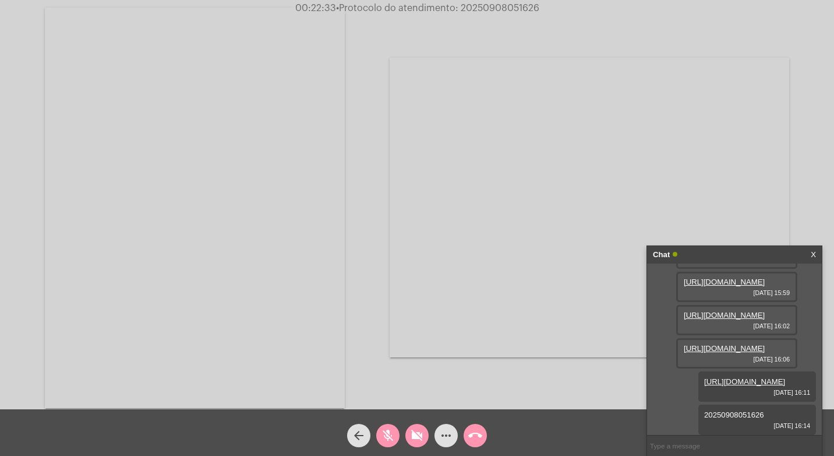
click at [475, 421] on div "call_end" at bounding box center [475, 432] width 29 height 29
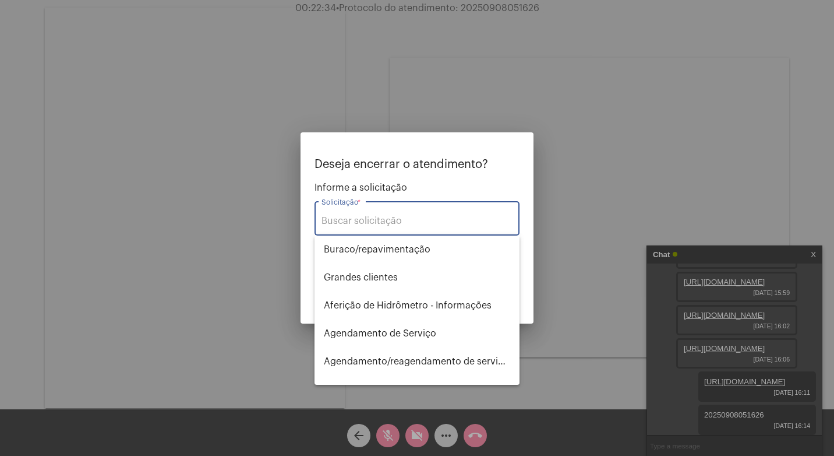
click at [418, 216] on input "Solicitação *" at bounding box center [417, 221] width 191 height 10
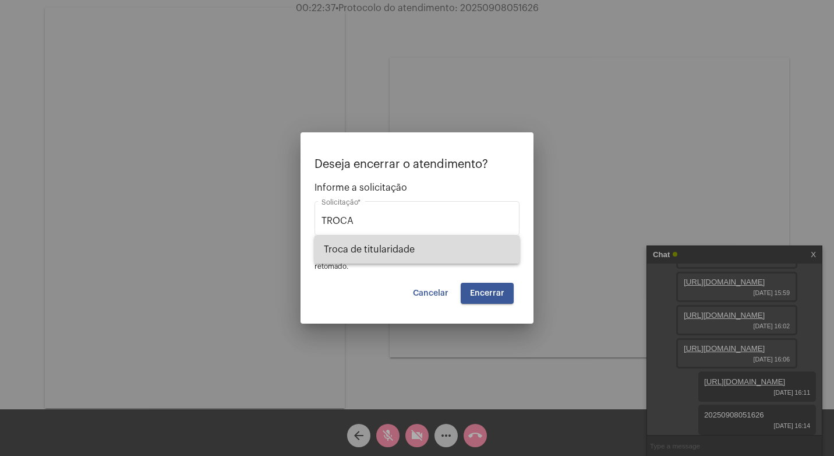
click at [422, 256] on span "Troca de titularidade" at bounding box center [417, 249] width 186 height 28
type input "Troca de titularidade"
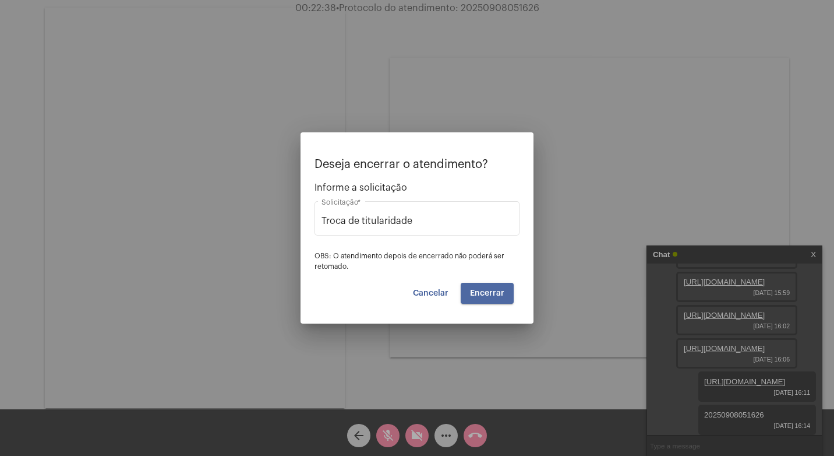
click at [489, 293] on span "Encerrar" at bounding box center [487, 293] width 34 height 8
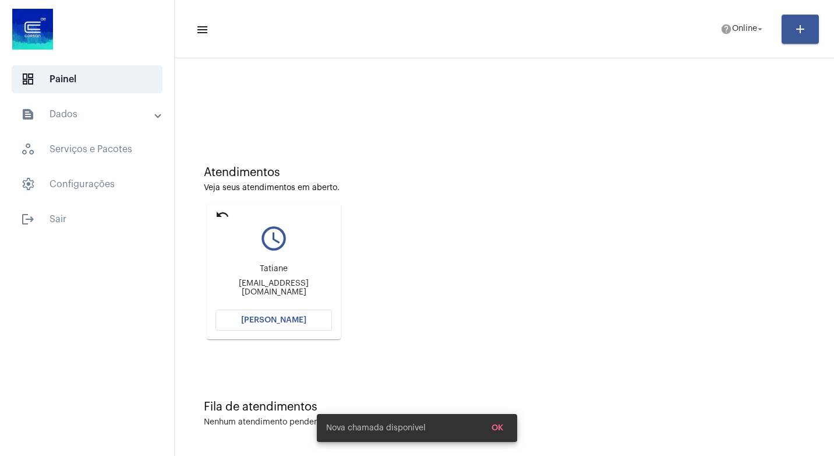
click at [219, 210] on mat-icon "undo" at bounding box center [223, 214] width 14 height 14
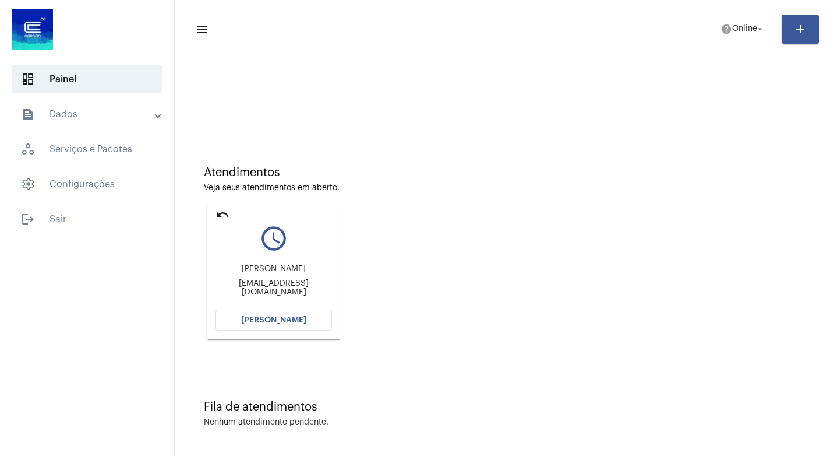
click at [223, 210] on mat-icon "undo" at bounding box center [223, 214] width 14 height 14
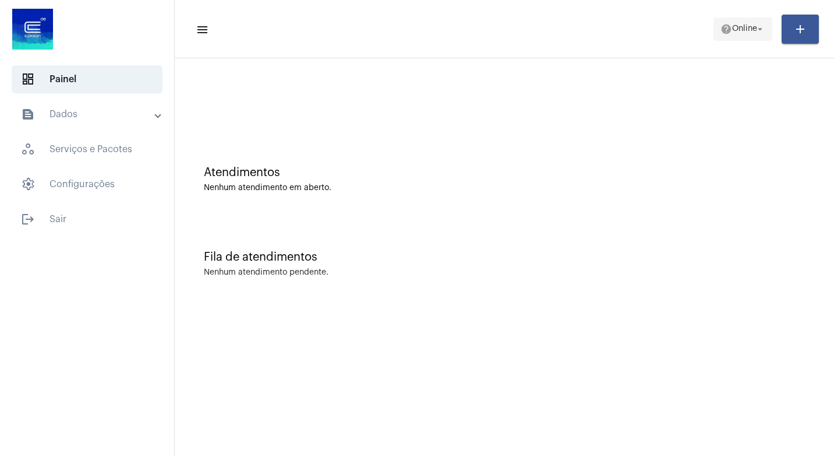
click at [744, 25] on span "Online" at bounding box center [744, 29] width 25 height 8
click at [744, 25] on body "dashboard Painel text_snippet_outlined Dados history_outlined Histórico schedul…" at bounding box center [417, 228] width 834 height 456
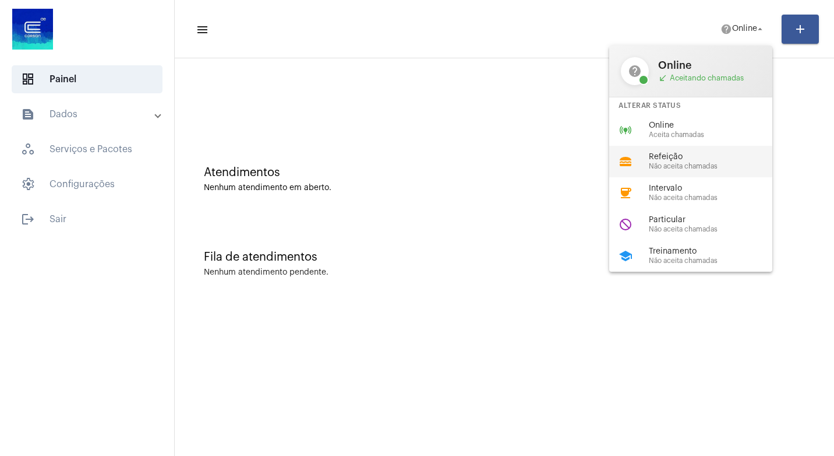
click at [717, 146] on div "lunch_dining Refeição Não aceita chamadas" at bounding box center [701, 161] width 182 height 31
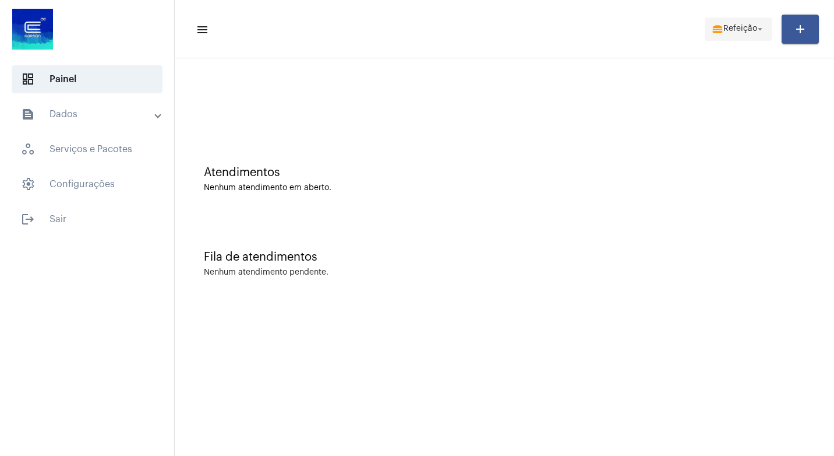
click at [742, 34] on span "lunch_dining Refeição arrow_drop_down" at bounding box center [739, 28] width 54 height 21
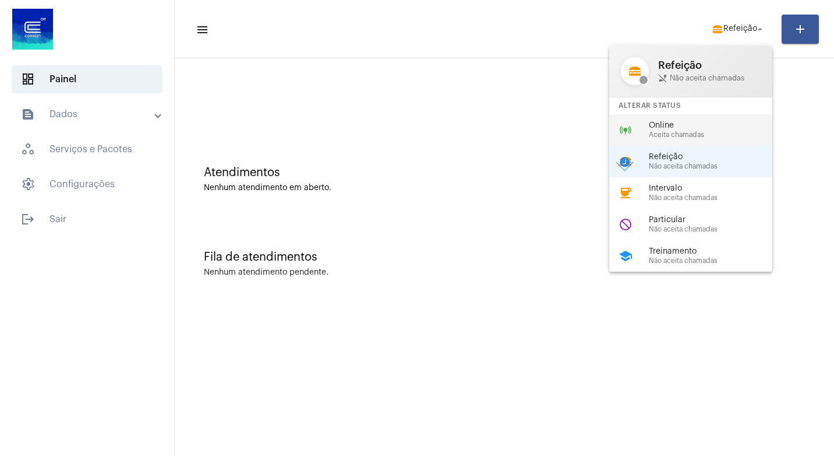
click at [749, 118] on div "online_prediction Online Aceita chamadas" at bounding box center [701, 129] width 182 height 31
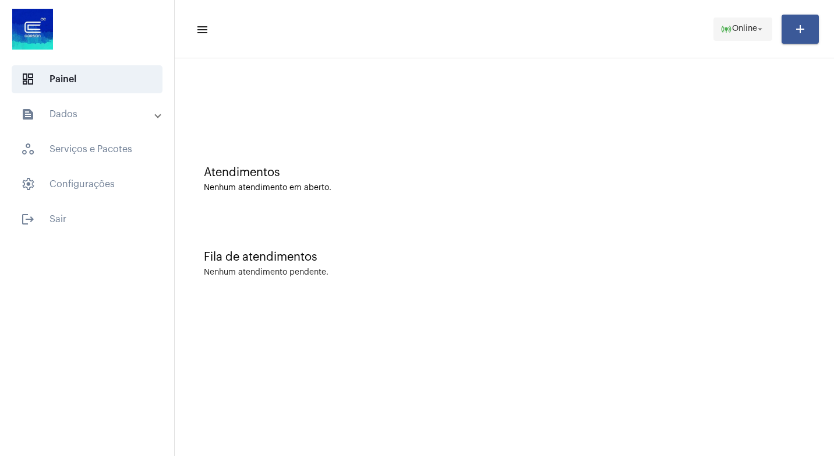
click at [728, 20] on span "online_prediction Online arrow_drop_down" at bounding box center [743, 28] width 45 height 21
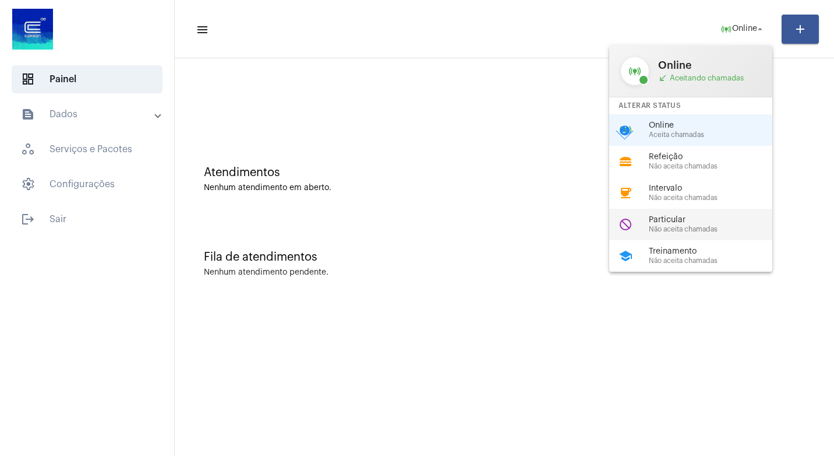
click at [716, 218] on span "Particular" at bounding box center [715, 220] width 133 height 9
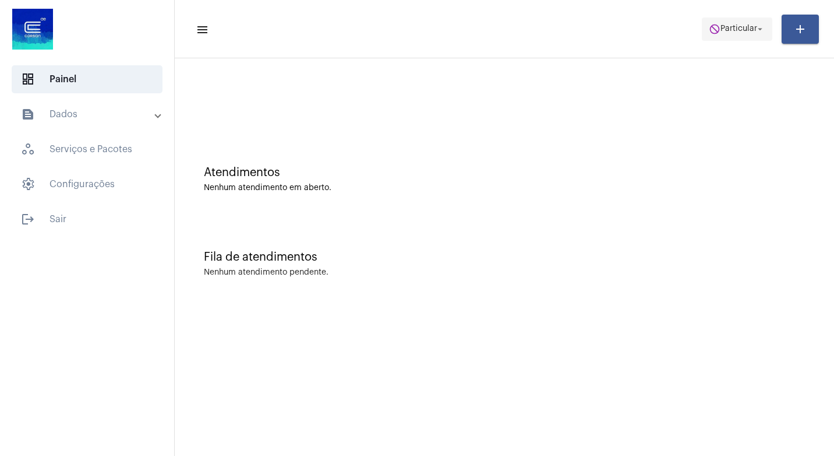
click at [739, 20] on span "do_not_disturb Particular arrow_drop_down" at bounding box center [737, 28] width 57 height 21
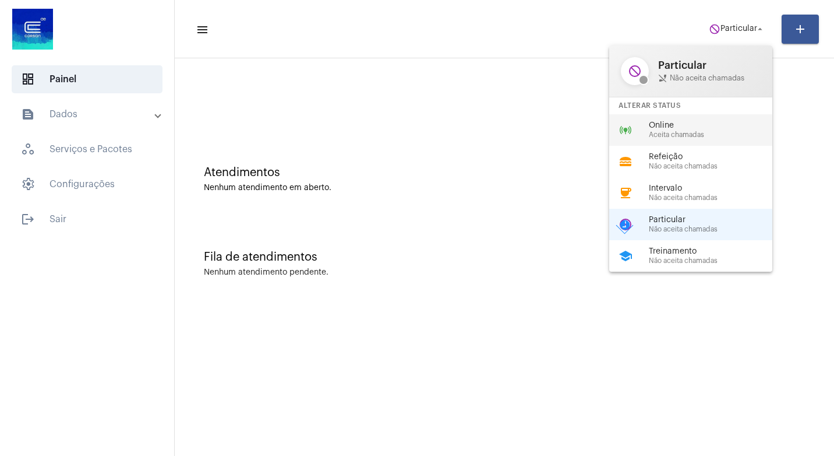
click at [707, 139] on div "online_prediction Online Aceita chamadas" at bounding box center [701, 129] width 182 height 31
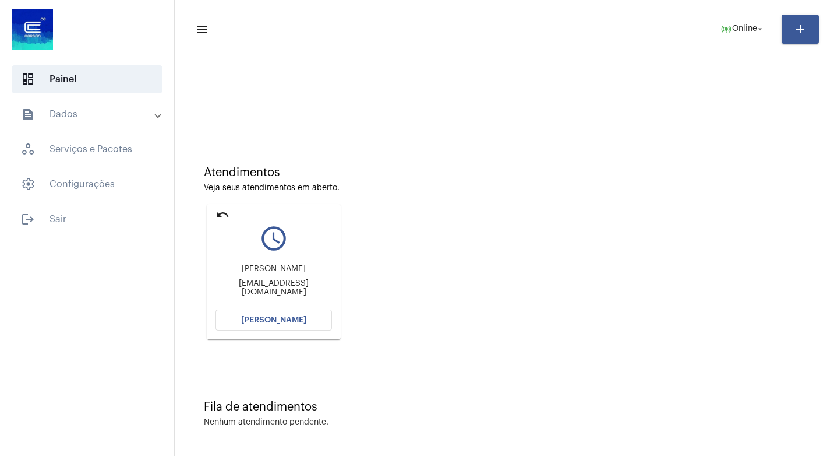
click at [302, 312] on button "[PERSON_NAME]" at bounding box center [274, 319] width 117 height 21
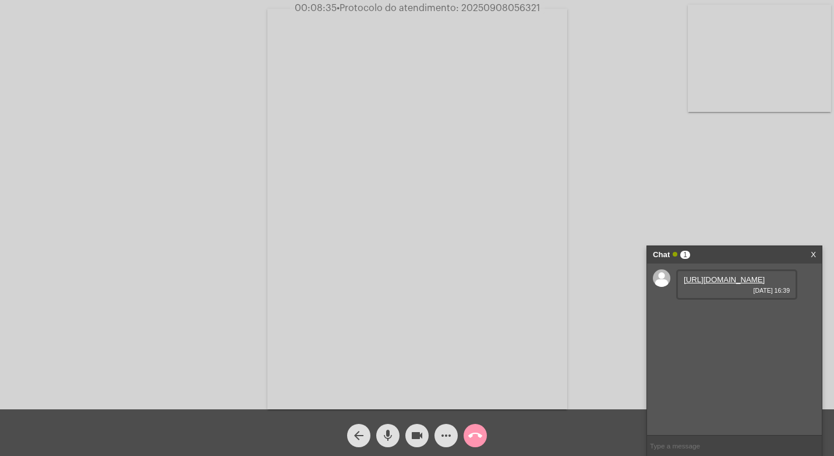
click at [707, 284] on link "[URL][DOMAIN_NAME]" at bounding box center [724, 279] width 81 height 9
click at [414, 431] on mat-icon "videocam" at bounding box center [417, 435] width 14 height 14
click at [388, 432] on mat-icon "mic" at bounding box center [388, 435] width 14 height 14
drag, startPoint x: 417, startPoint y: 428, endPoint x: 411, endPoint y: 429, distance: 5.9
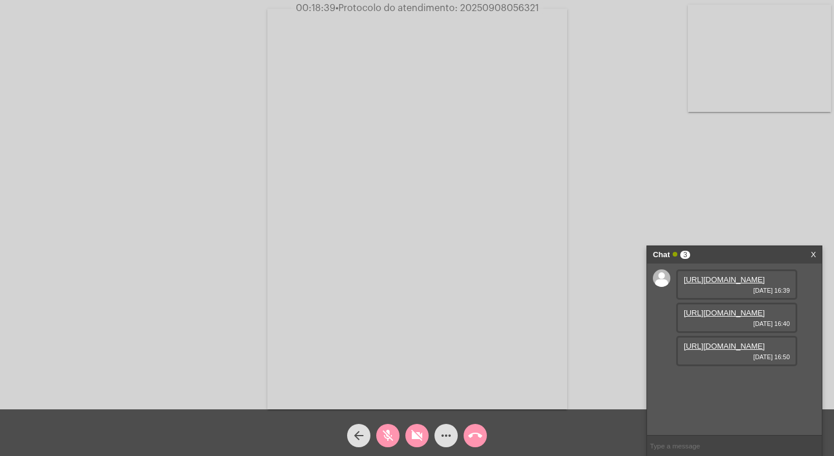
click at [417, 428] on mat-icon "videocam_off" at bounding box center [417, 435] width 14 height 14
click at [393, 432] on mat-icon "mic_off" at bounding box center [388, 435] width 14 height 14
click at [735, 350] on link "[URL][DOMAIN_NAME]" at bounding box center [724, 345] width 81 height 9
click at [764, 366] on div "[URL][DOMAIN_NAME] [DATE] 16:50" at bounding box center [737, 351] width 121 height 30
click at [748, 350] on link "[URL][DOMAIN_NAME]" at bounding box center [724, 345] width 81 height 9
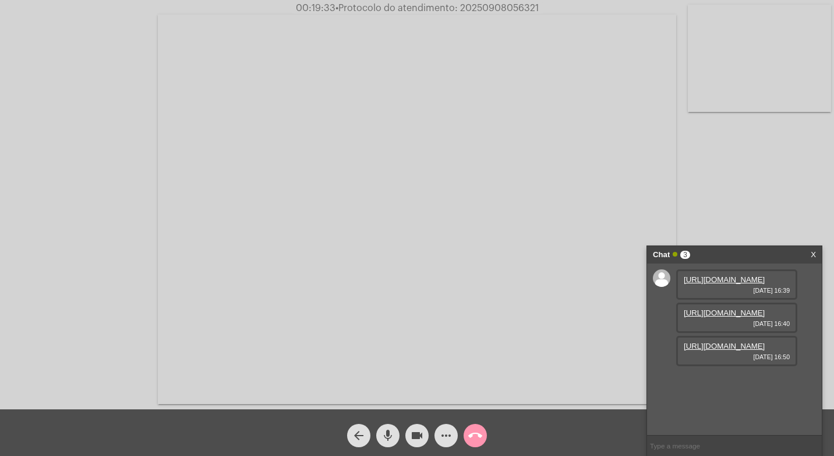
click at [755, 251] on div "Chat 3" at bounding box center [722, 254] width 139 height 17
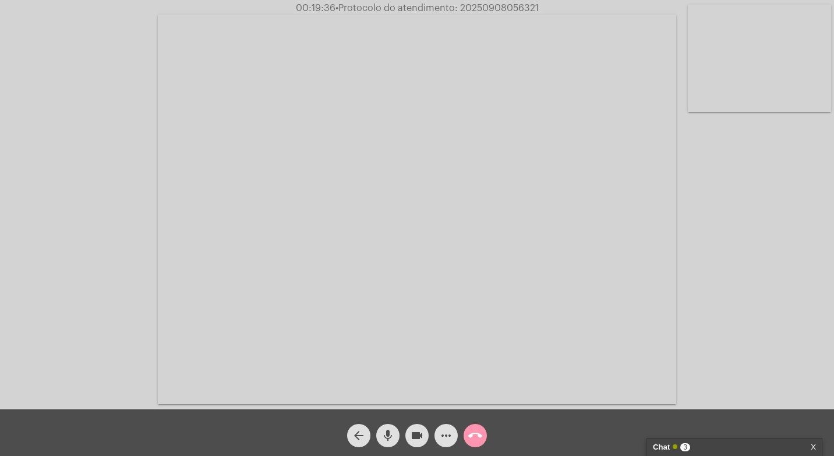
click at [684, 442] on div "Chat 3" at bounding box center [722, 446] width 139 height 17
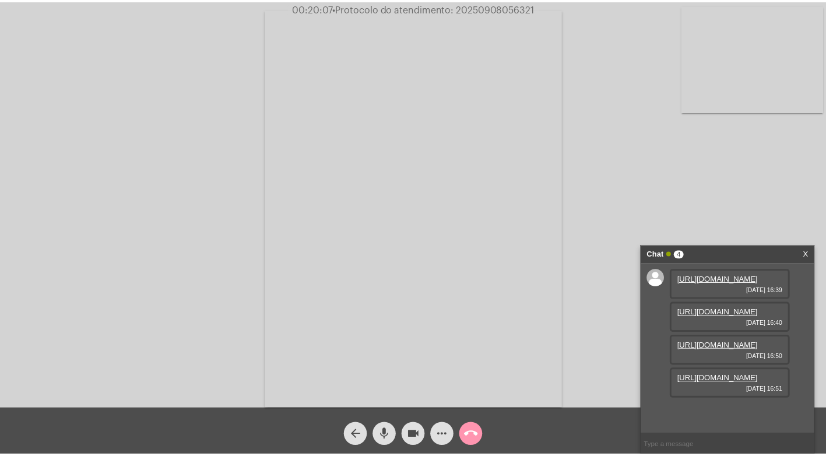
scroll to position [69, 0]
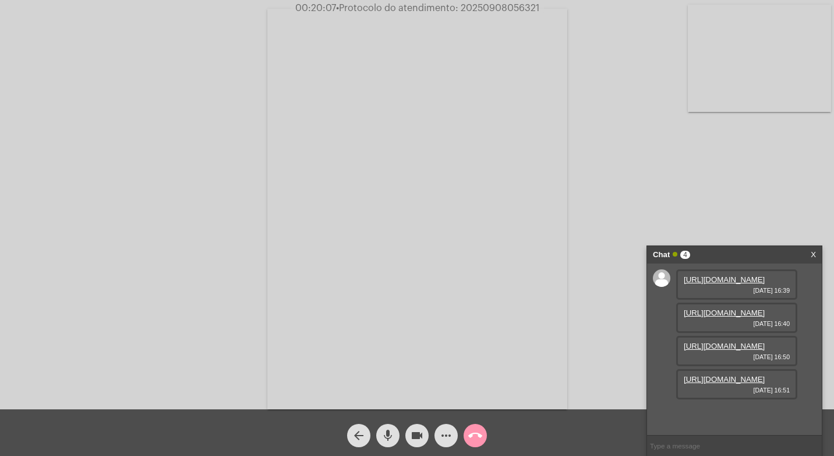
click at [746, 383] on link "[URL][DOMAIN_NAME]" at bounding box center [724, 379] width 81 height 9
click at [418, 446] on span "videocam" at bounding box center [417, 435] width 14 height 23
click at [420, 428] on mat-icon "videocam_off" at bounding box center [417, 435] width 14 height 14
click at [502, 2] on div "Acessando Câmera e Microfone..." at bounding box center [417, 204] width 834 height 409
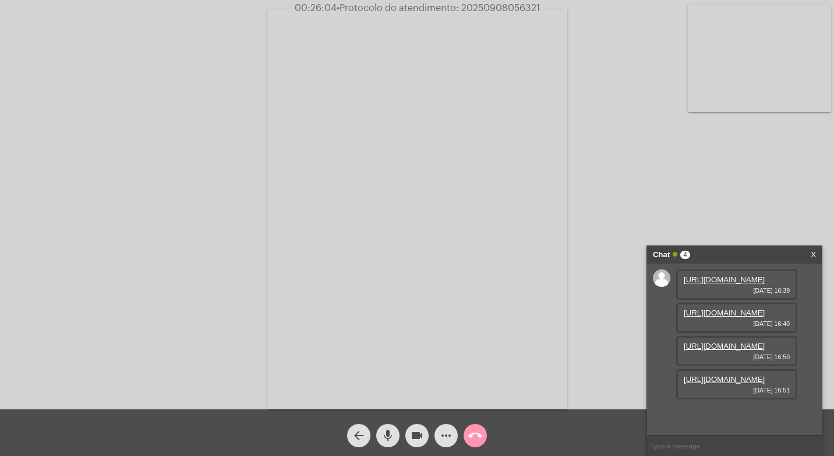
click at [503, 10] on span "• Protocolo do atendimento: 20250908056321" at bounding box center [438, 7] width 203 height 9
click at [503, 10] on span "• Protocolo do atendimento: 20250908056321" at bounding box center [437, 7] width 203 height 9
copy span "20250908056321"
click at [694, 443] on input "text" at bounding box center [734, 445] width 175 height 20
paste input "20250908056321"
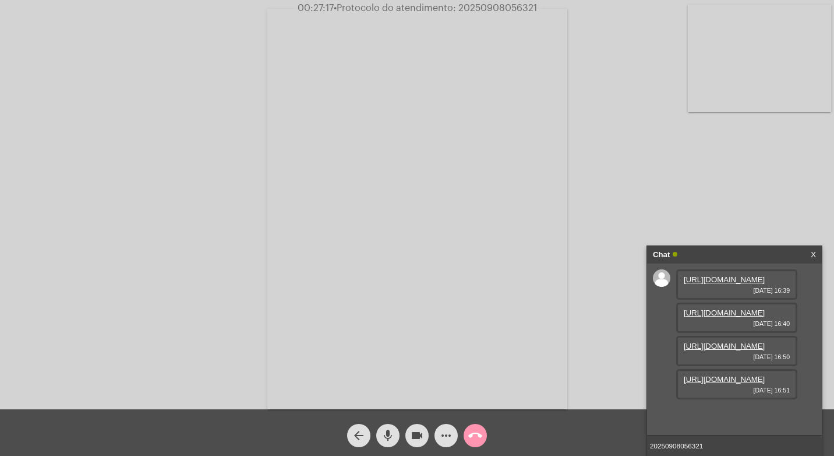
type input "20250908056321"
click at [508, 8] on span "• Protocolo do atendimento: 20250908056321" at bounding box center [435, 7] width 203 height 9
copy span "20250908056321"
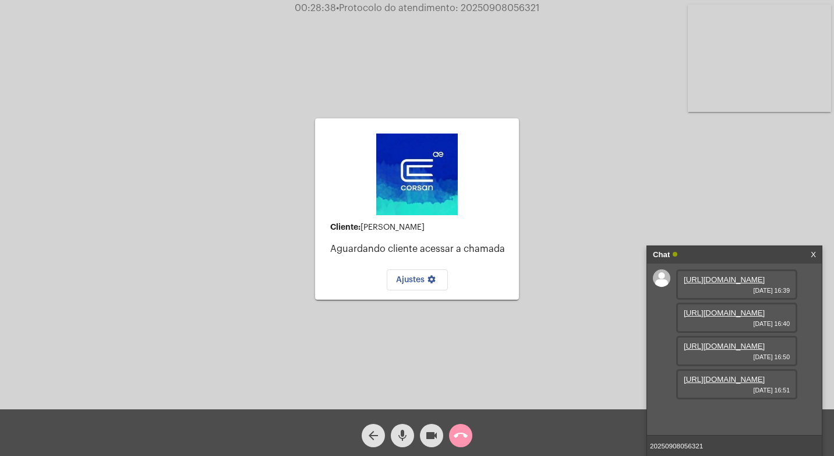
click at [459, 438] on mat-icon "call_end" at bounding box center [461, 435] width 14 height 14
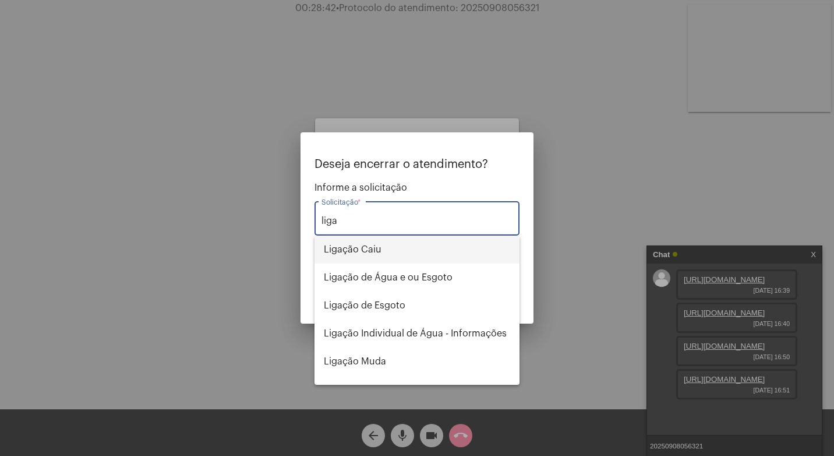
click at [446, 250] on span "Ligação Caiu" at bounding box center [417, 249] width 186 height 28
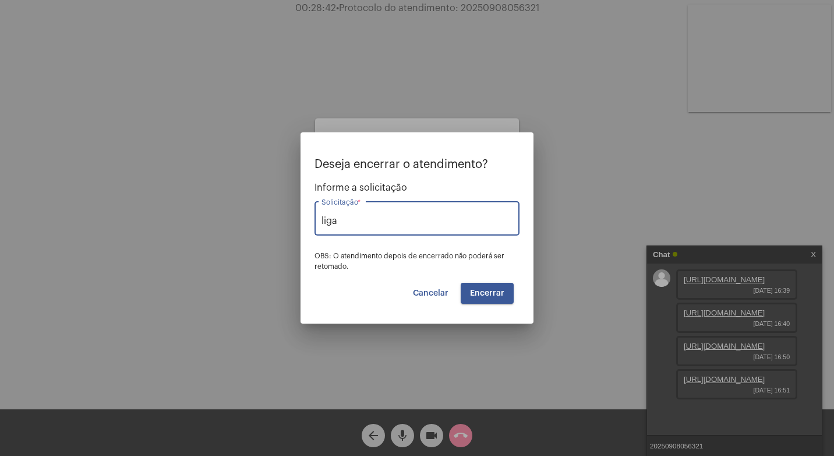
type input "Ligação Caiu"
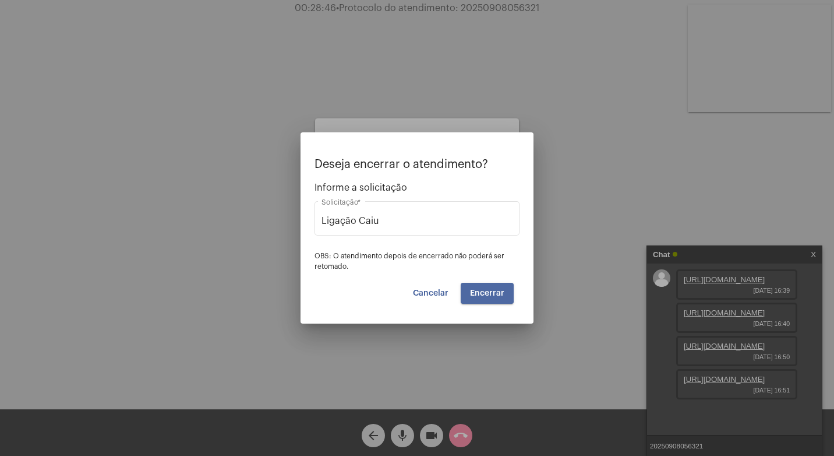
click at [477, 287] on button "Encerrar" at bounding box center [487, 293] width 53 height 21
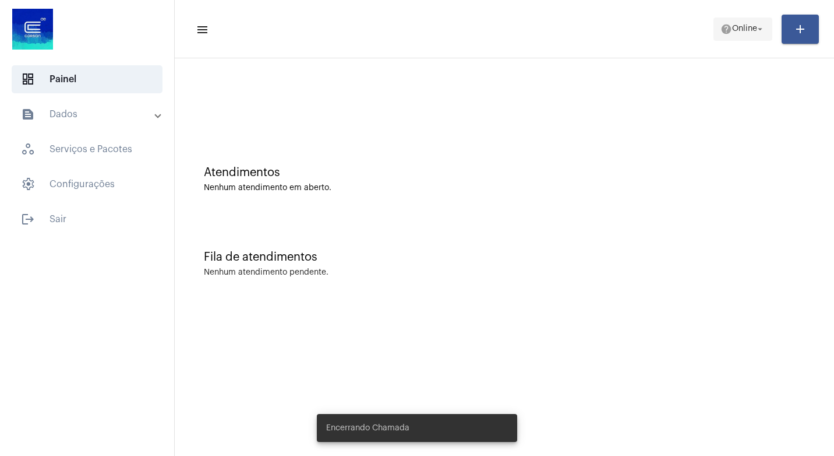
click at [728, 35] on span "help Online arrow_drop_down" at bounding box center [743, 28] width 45 height 21
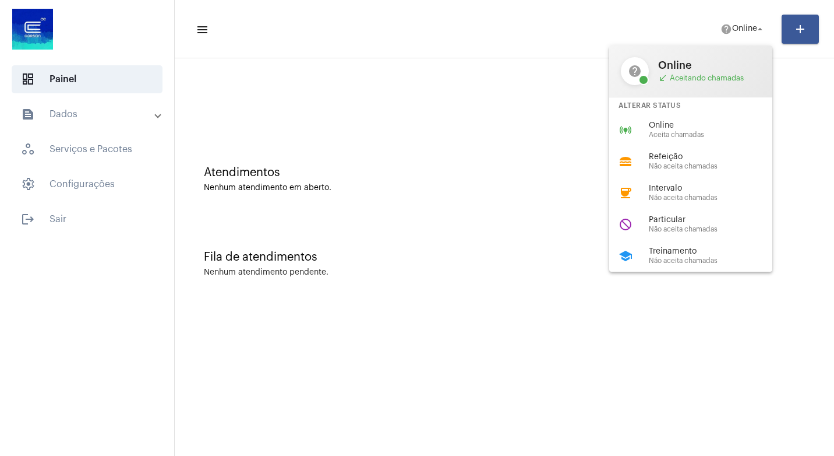
drag, startPoint x: 670, startPoint y: 234, endPoint x: 662, endPoint y: 215, distance: 20.1
click at [668, 234] on div "do_not_disturb Particular Não aceita chamadas" at bounding box center [701, 224] width 182 height 31
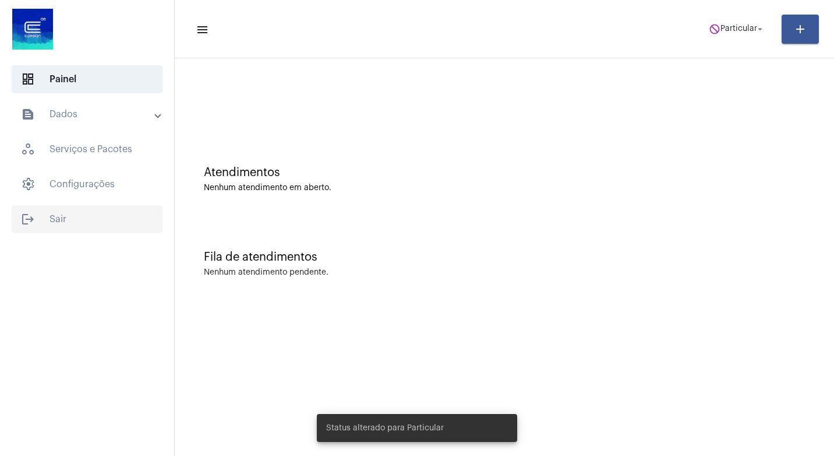
click at [47, 222] on span "logout Sair" at bounding box center [87, 219] width 151 height 28
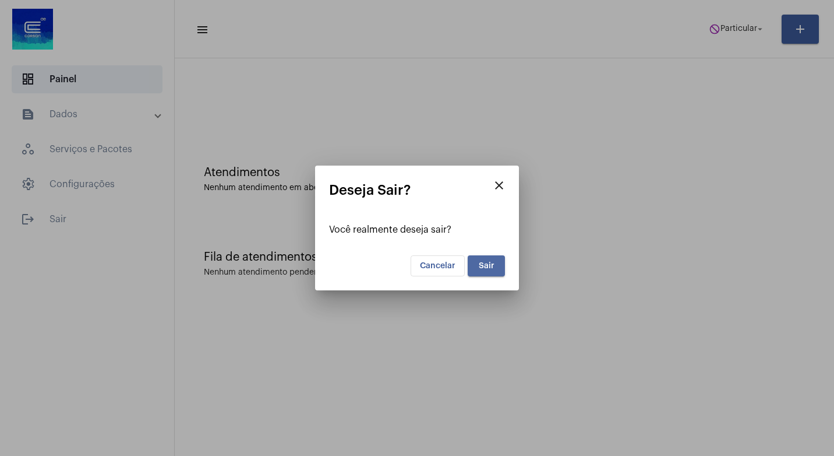
click at [485, 273] on button "Sair" at bounding box center [486, 265] width 37 height 21
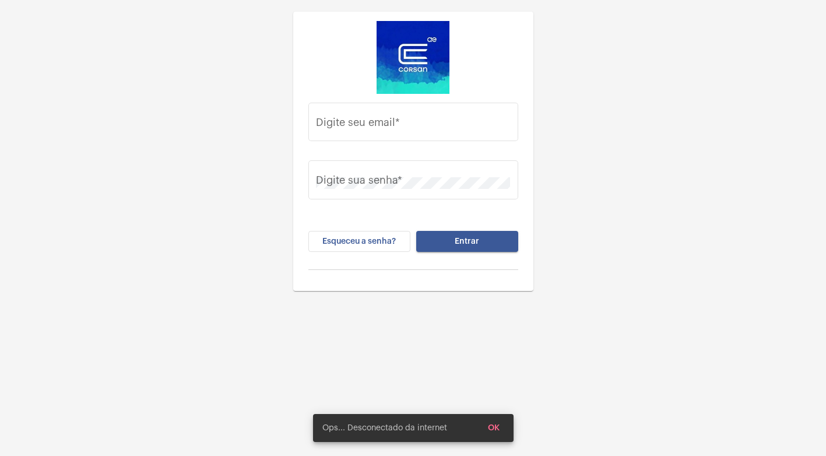
type input "[EMAIL_ADDRESS][DOMAIN_NAME]"
